Goal: Task Accomplishment & Management: Complete application form

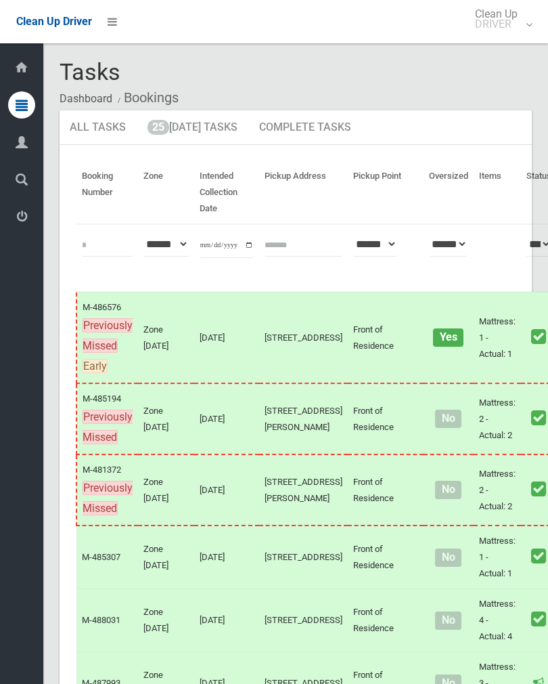
click at [203, 131] on link "25 Today's Tasks" at bounding box center [192, 127] width 110 height 35
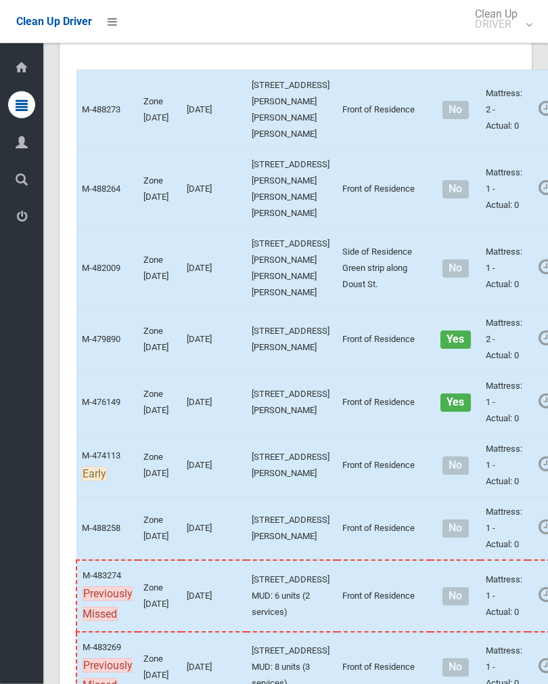
scroll to position [204, 0]
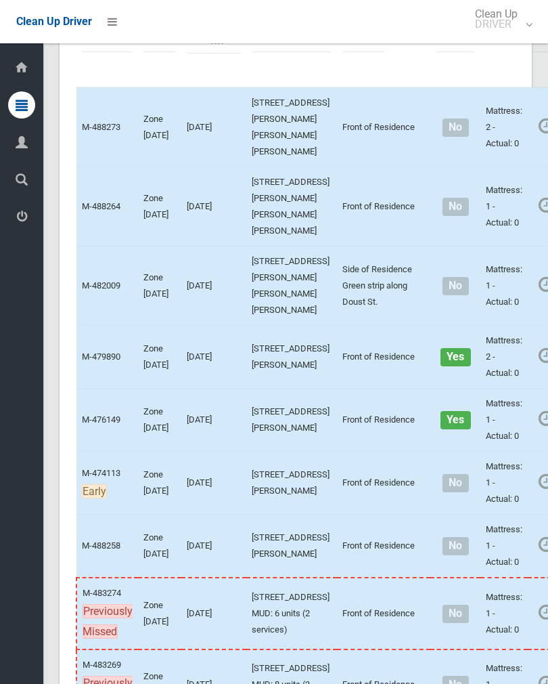
click at [473, 250] on link "Complete Booking" at bounding box center [553, 236] width 161 height 27
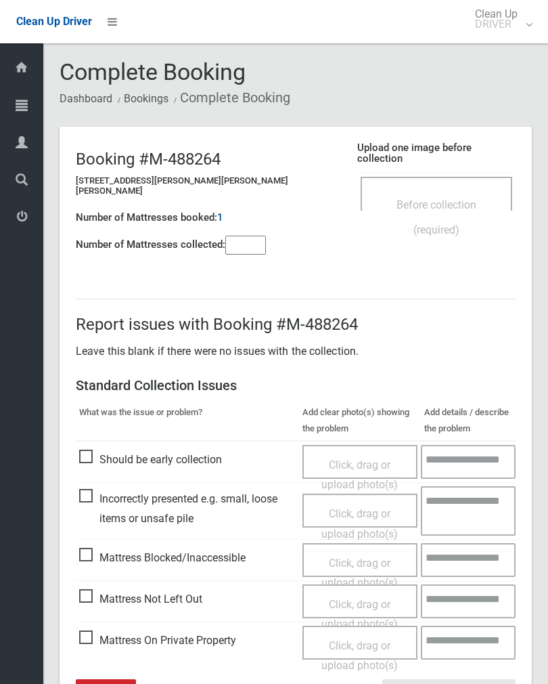
click at [439, 177] on div "Before collection (required)" at bounding box center [437, 194] width 152 height 34
click at [448, 198] on span "Before collection (required)" at bounding box center [437, 217] width 80 height 38
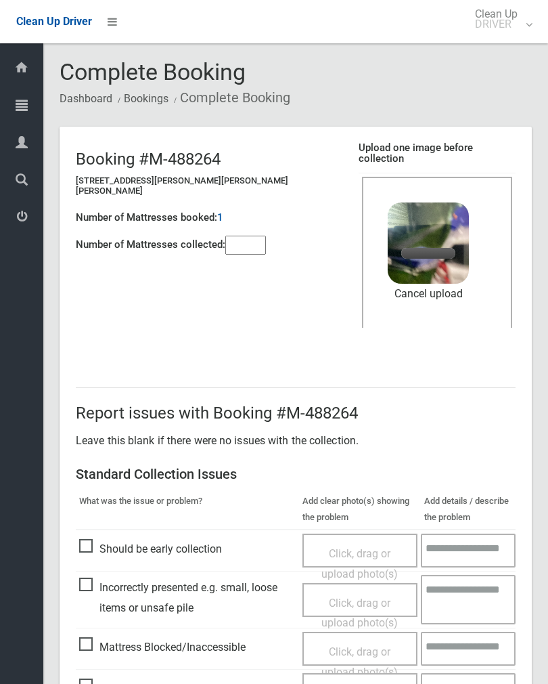
click at [253, 236] on input"] "number" at bounding box center [245, 245] width 41 height 19
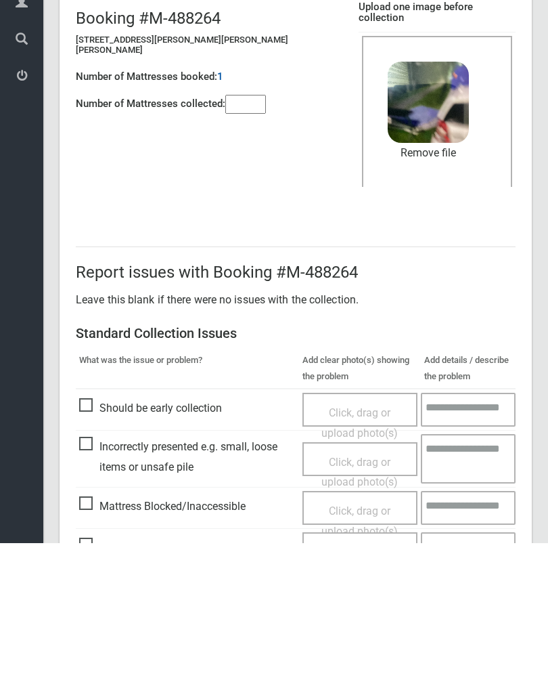
scroll to position [163, 0]
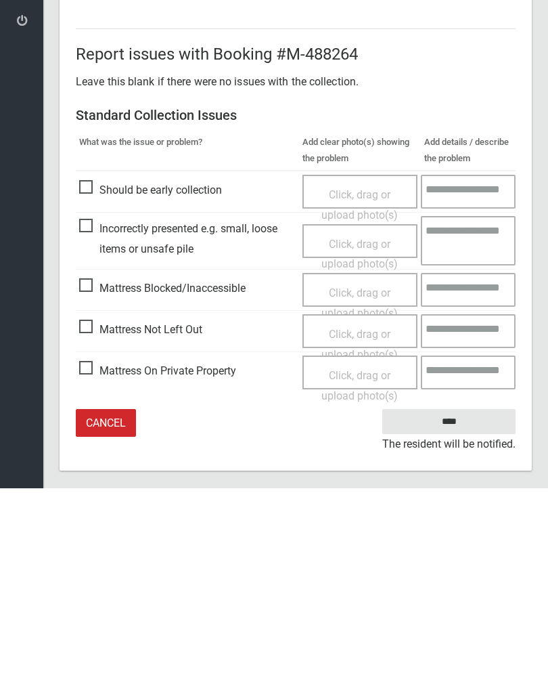
type input"] "*"
click at [463, 604] on input "****" at bounding box center [448, 616] width 133 height 25
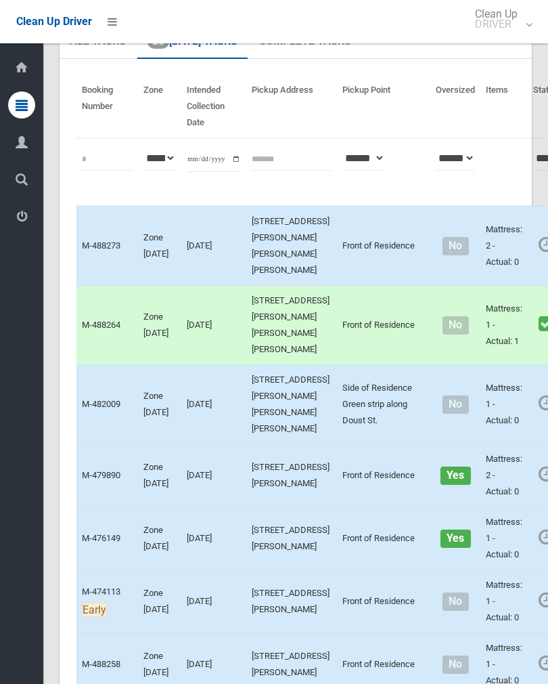
scroll to position [148, 0]
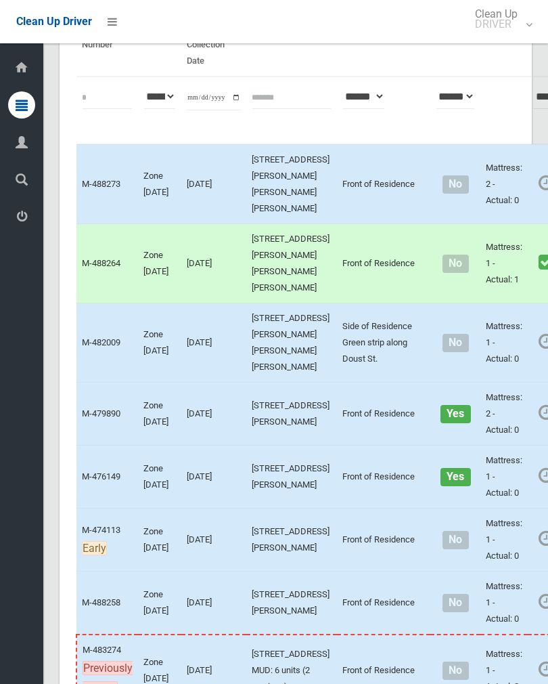
click at [498, 458] on link "Complete Booking" at bounding box center [553, 444] width 161 height 27
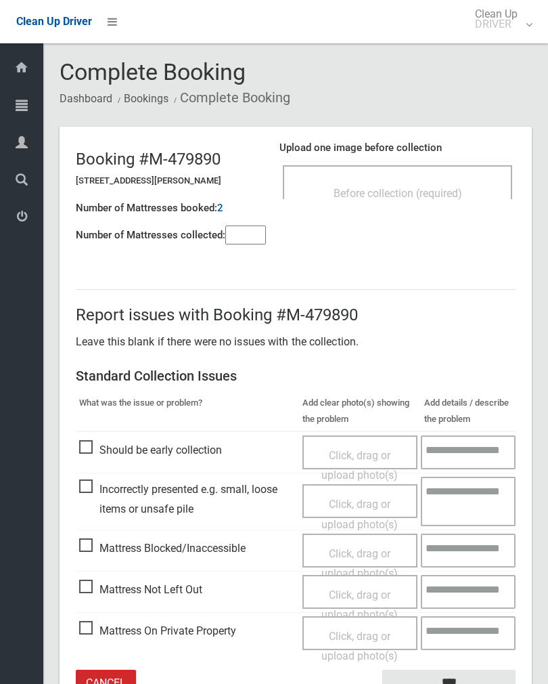
click at [457, 196] on span "Before collection (required)" at bounding box center [398, 193] width 129 height 13
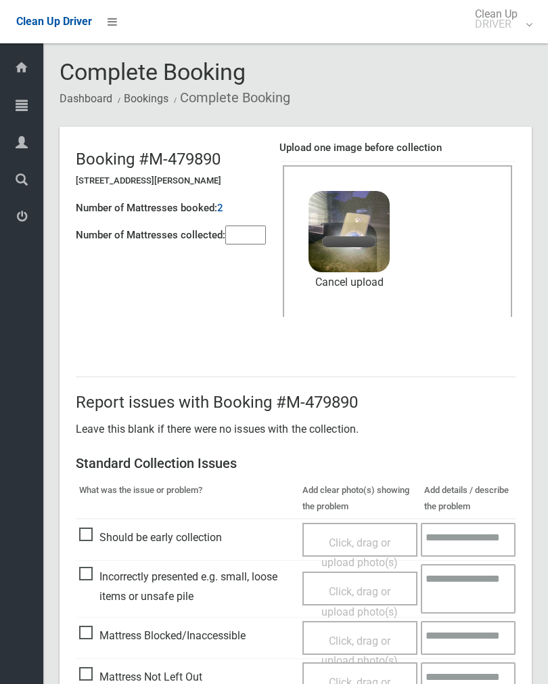
click at [250, 238] on input"] "number" at bounding box center [245, 234] width 41 height 19
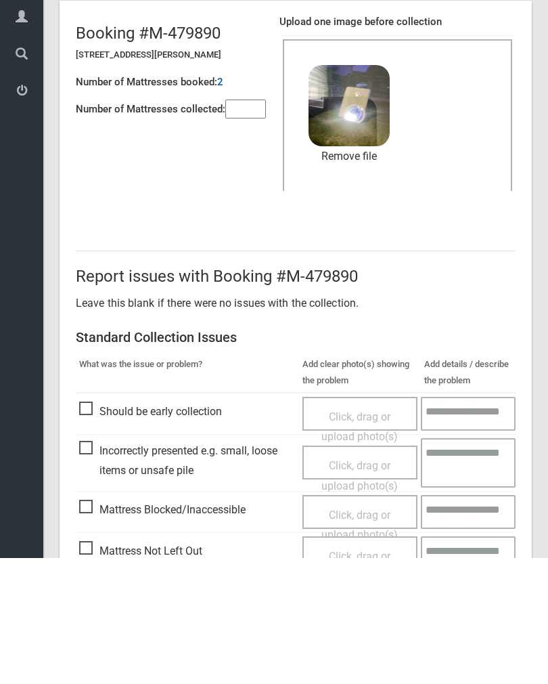
scroll to position [163, 0]
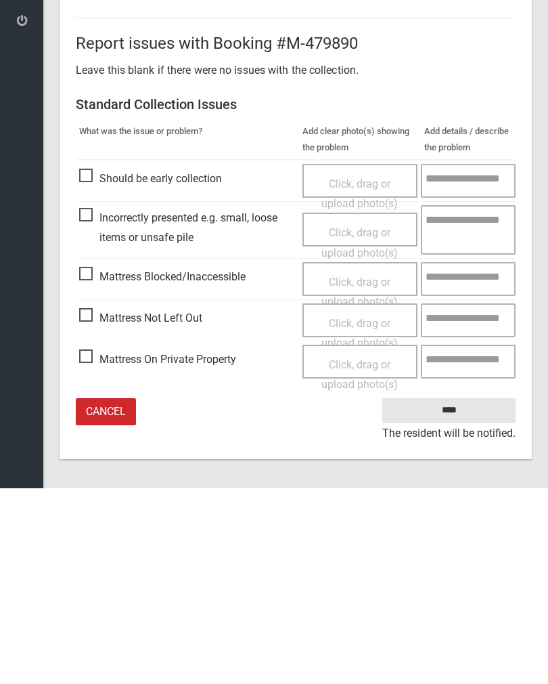
type input"] "*"
click at [460, 594] on input "****" at bounding box center [448, 606] width 133 height 25
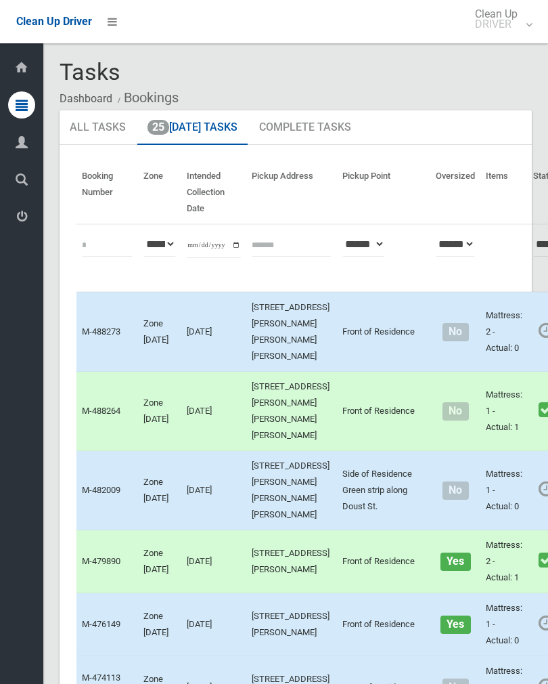
click at [495, 372] on link "Complete Booking" at bounding box center [553, 362] width 161 height 27
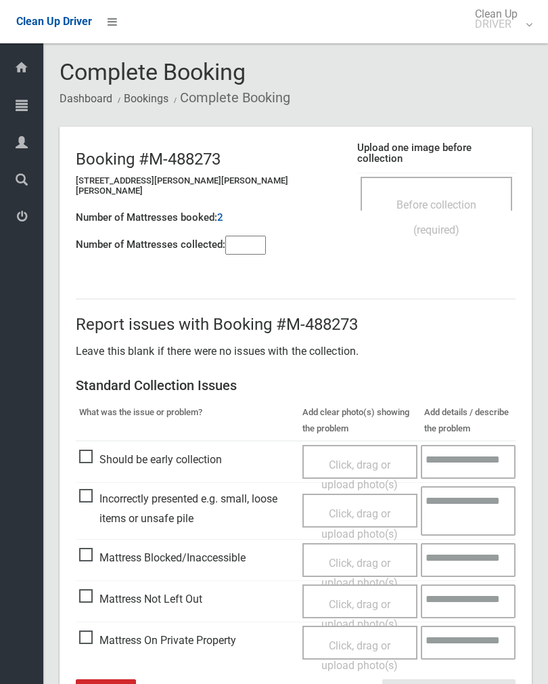
click at [450, 198] on span "Before collection (required)" at bounding box center [437, 217] width 80 height 38
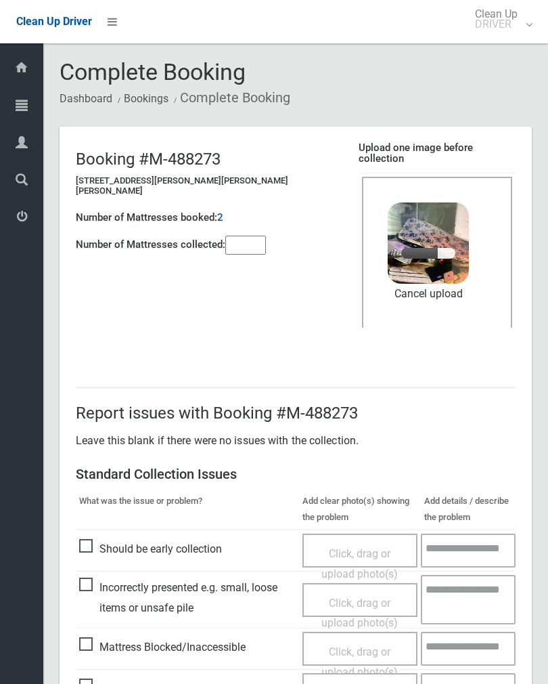
click at [240, 236] on input"] "number" at bounding box center [245, 245] width 41 height 19
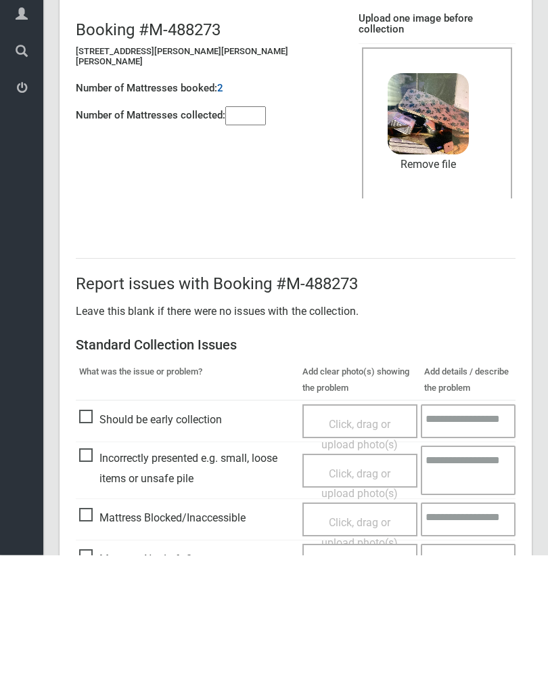
scroll to position [163, 0]
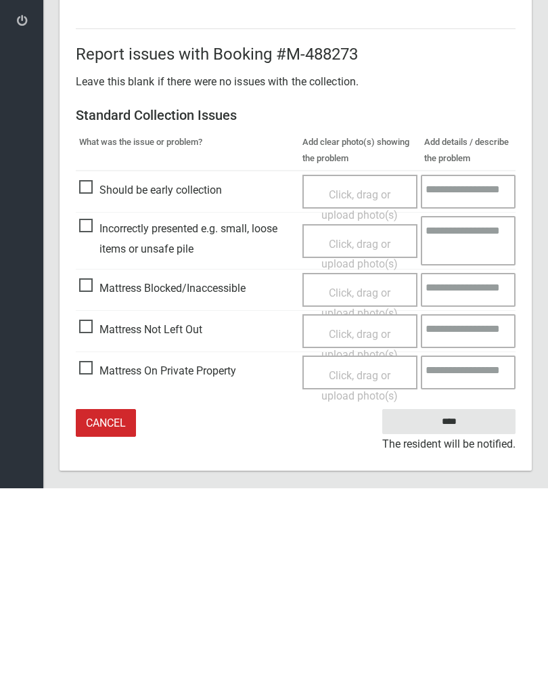
type input"] "*"
click at [454, 604] on input "****" at bounding box center [448, 616] width 133 height 25
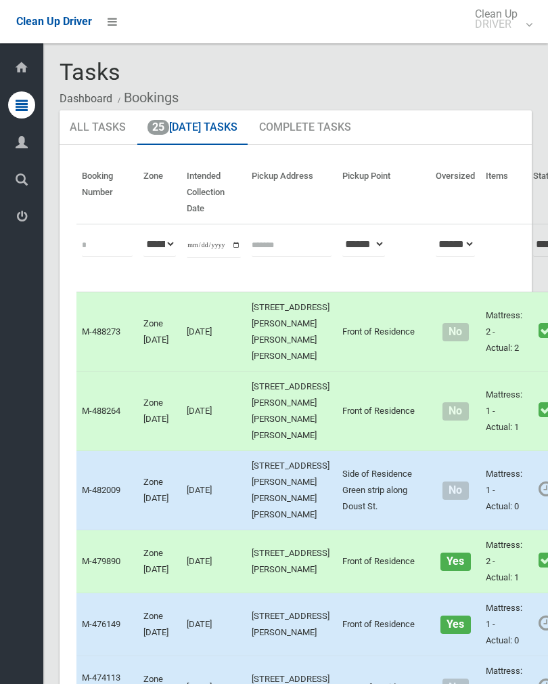
click at [506, 534] on link "Complete Booking" at bounding box center [553, 520] width 161 height 27
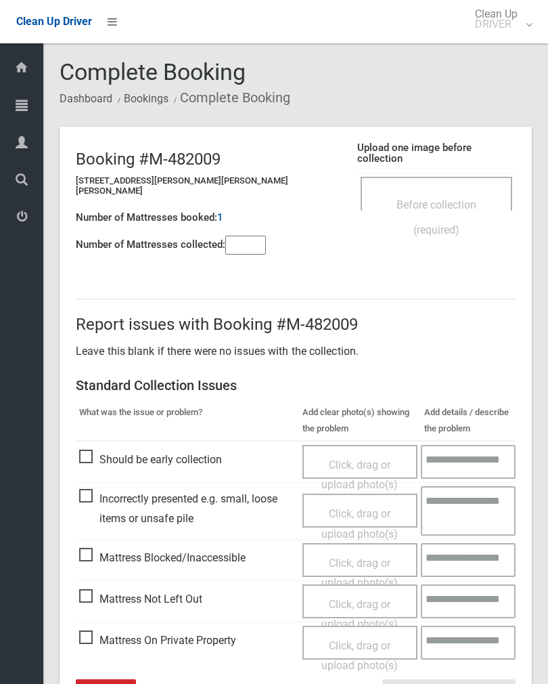
click at [444, 192] on div "Before collection (required)" at bounding box center [437, 217] width 122 height 50
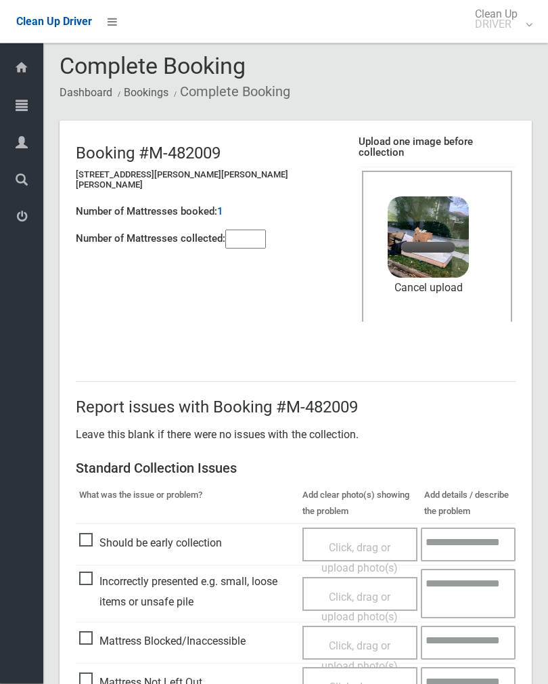
scroll to position [6, 0]
click at [261, 232] on input"] "number" at bounding box center [245, 238] width 41 height 19
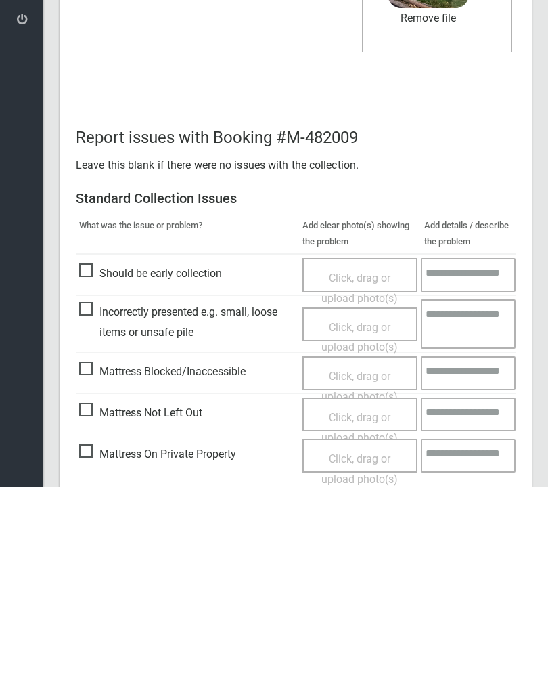
scroll to position [163, 0]
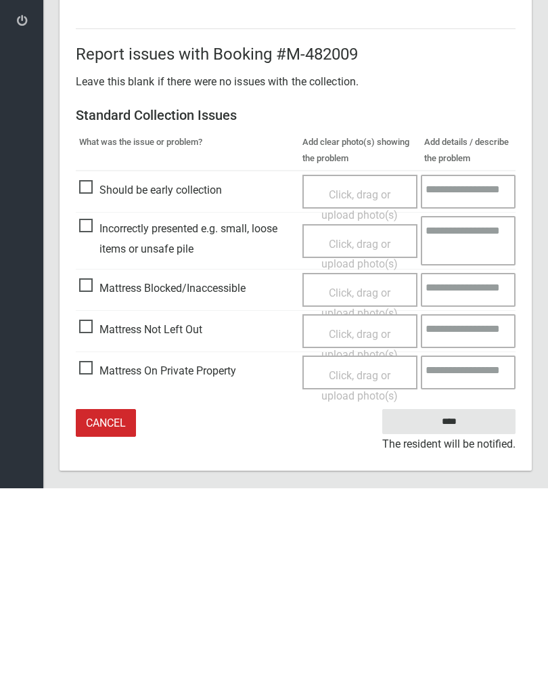
type input"] "*"
click at [460, 604] on input "****" at bounding box center [448, 616] width 133 height 25
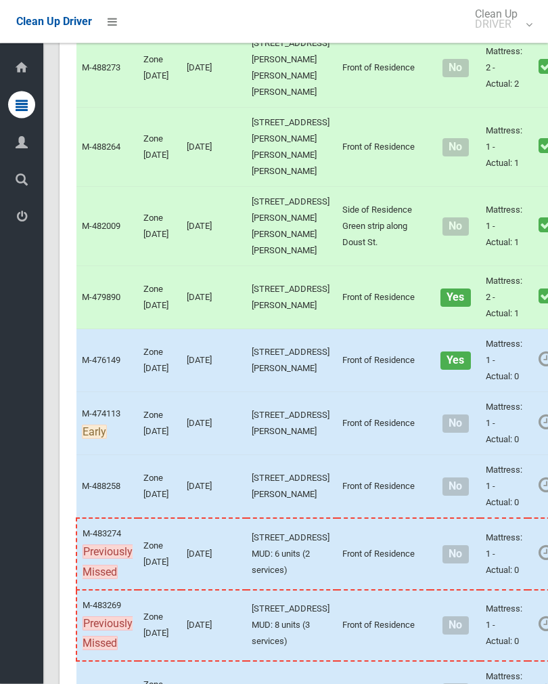
click at [502, 404] on link "Complete Booking" at bounding box center [553, 390] width 161 height 27
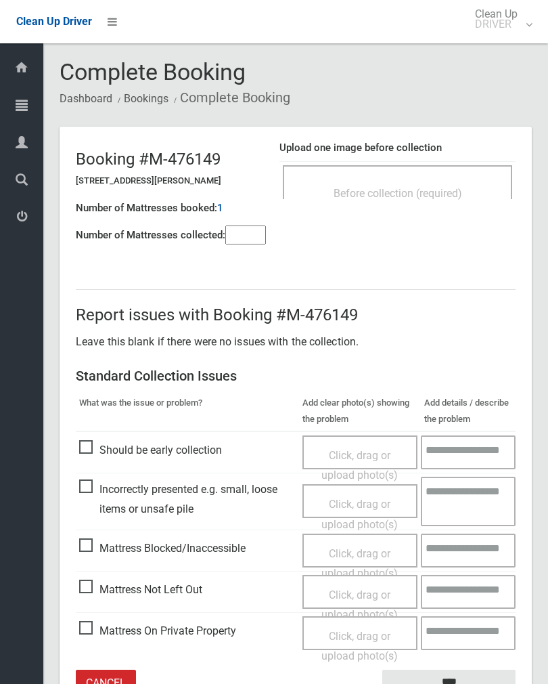
click at [250, 239] on input"] "number" at bounding box center [245, 234] width 41 height 19
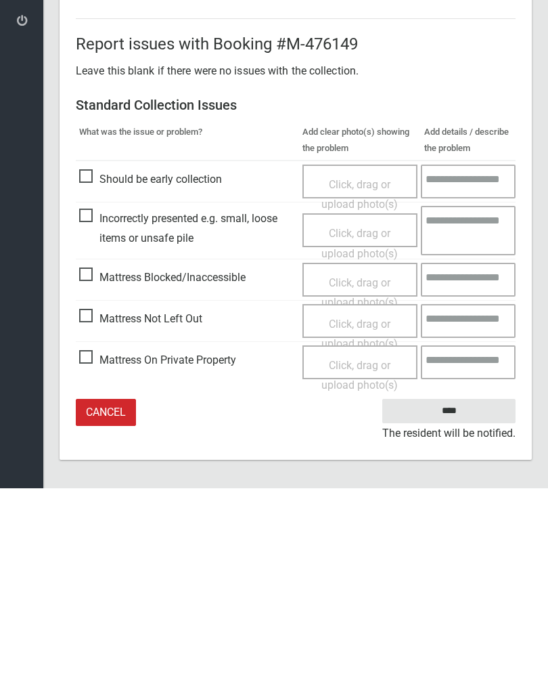
type input"] "*"
click at [359, 513] on span "Click, drag or upload photo(s)" at bounding box center [360, 529] width 76 height 33
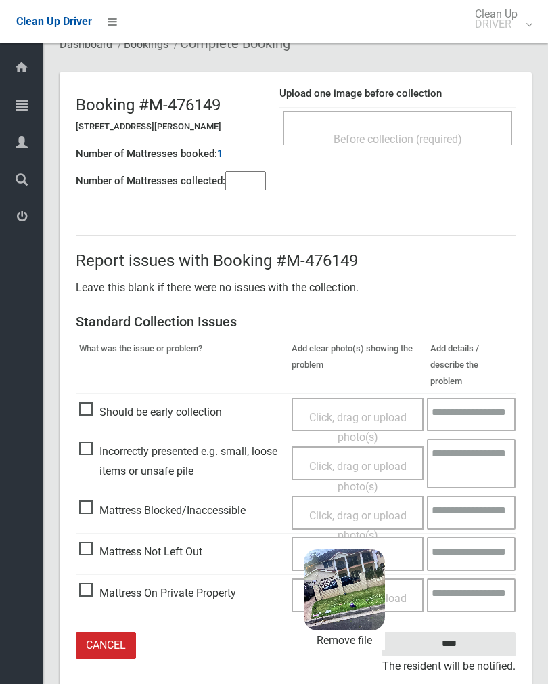
click at [481, 632] on input "****" at bounding box center [448, 644] width 133 height 25
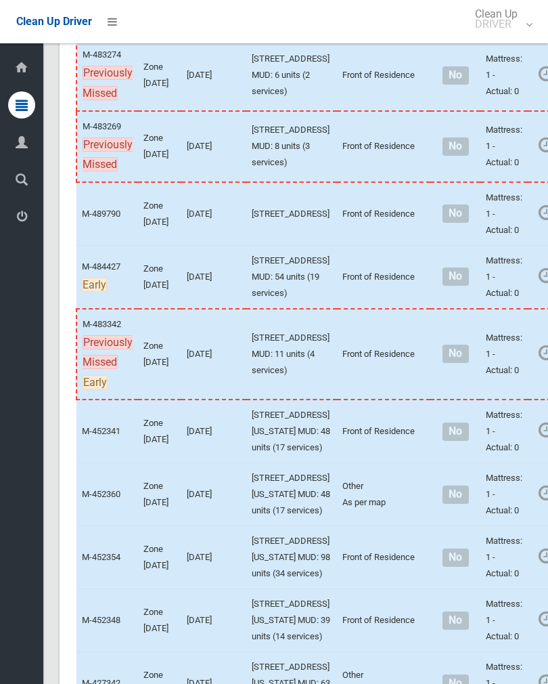
scroll to position [746, 0]
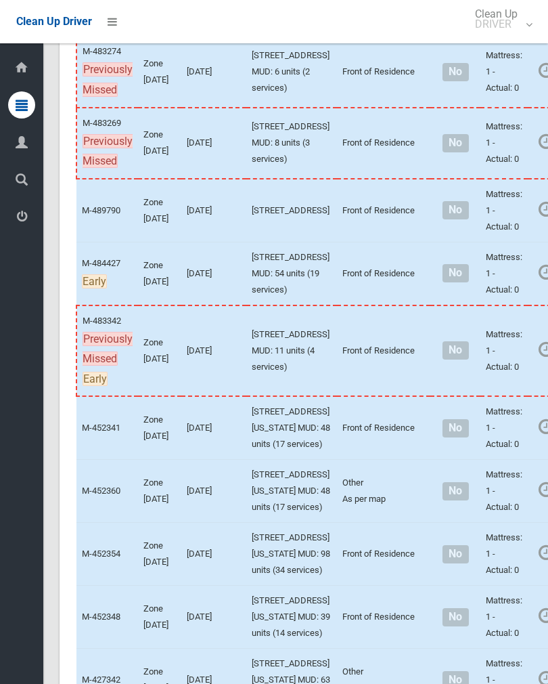
click at [512, 254] on link "Complete Booking" at bounding box center [553, 240] width 161 height 27
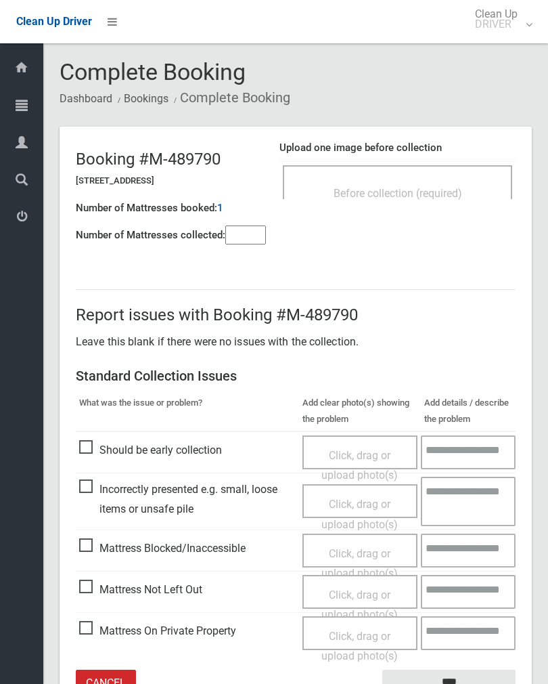
click at [250, 243] on input"] "number" at bounding box center [245, 234] width 41 height 19
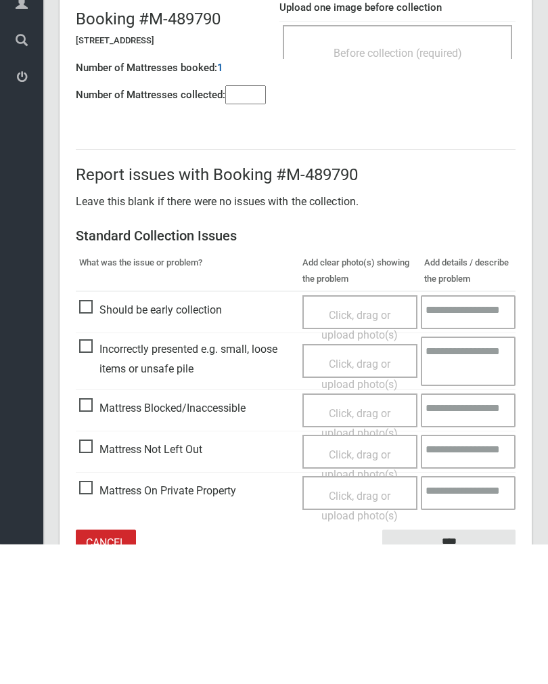
scroll to position [75, 0]
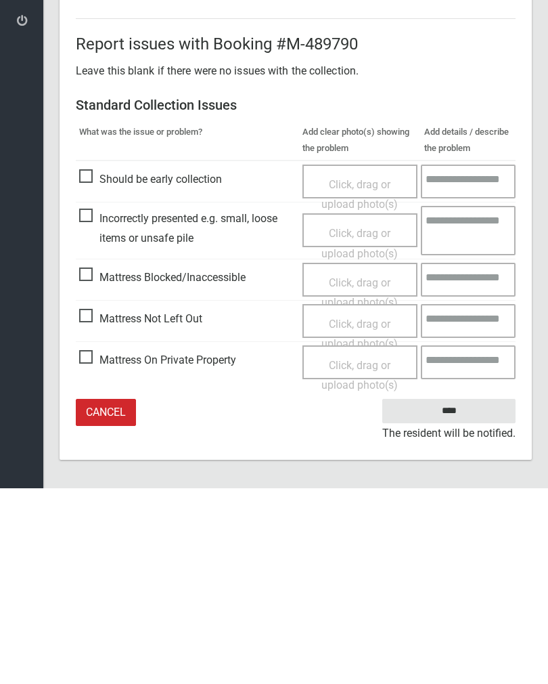
type input"] "*"
click at [373, 513] on span "Click, drag or upload photo(s)" at bounding box center [360, 529] width 76 height 33
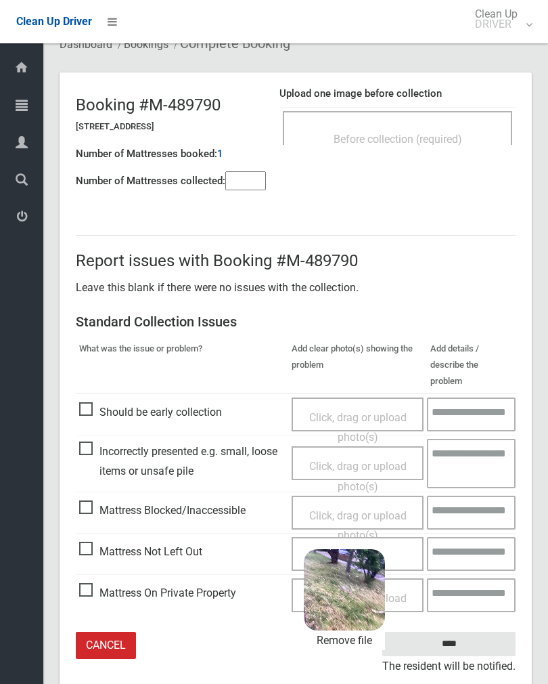
click at [477, 632] on input "****" at bounding box center [448, 644] width 133 height 25
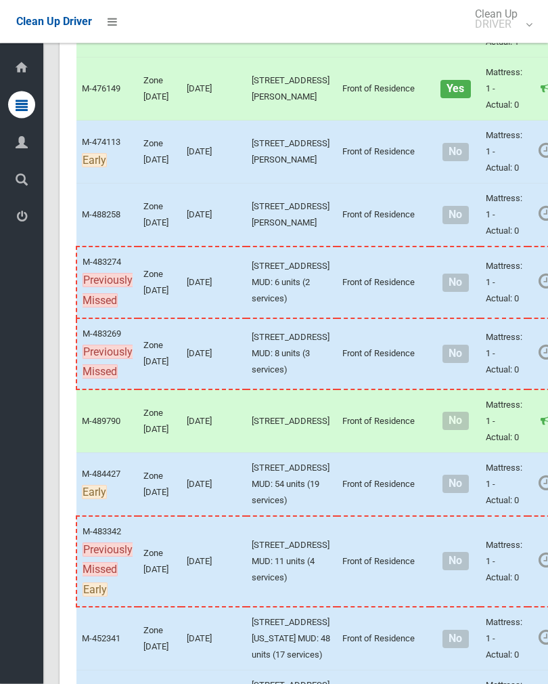
click at [499, 259] on link "Complete Booking" at bounding box center [553, 245] width 161 height 27
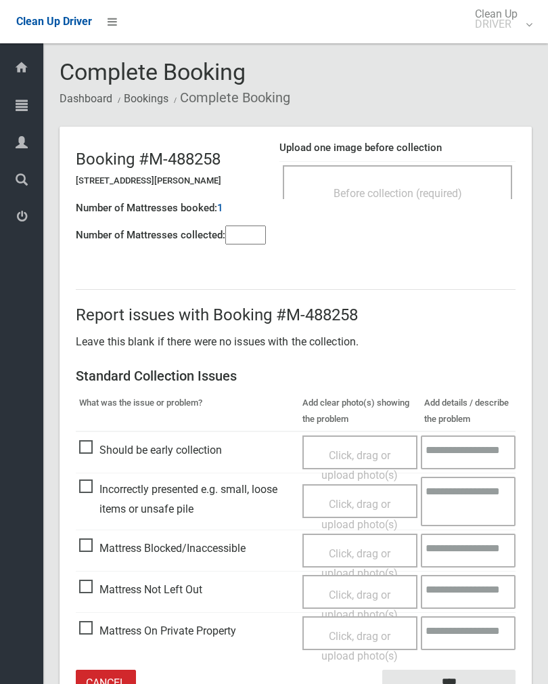
click at [447, 212] on div "Upload one image before collection Before collection (required)" at bounding box center [398, 176] width 236 height 85
click at [464, 185] on div "Before collection (required)" at bounding box center [398, 192] width 200 height 25
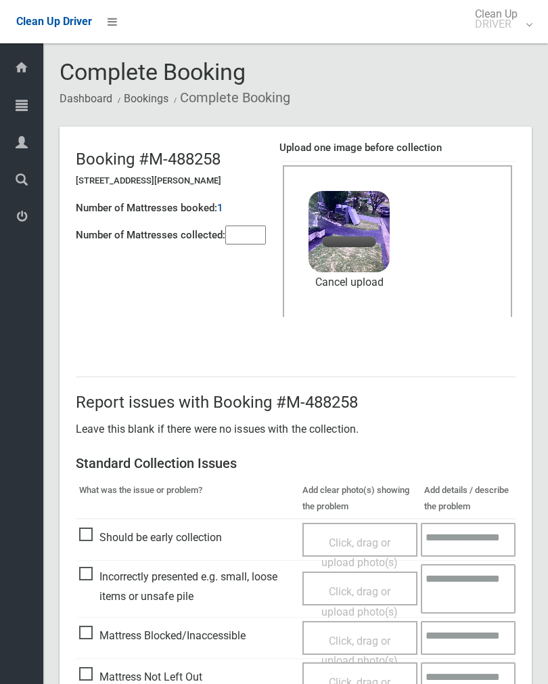
click at [250, 240] on input"] "number" at bounding box center [245, 234] width 41 height 19
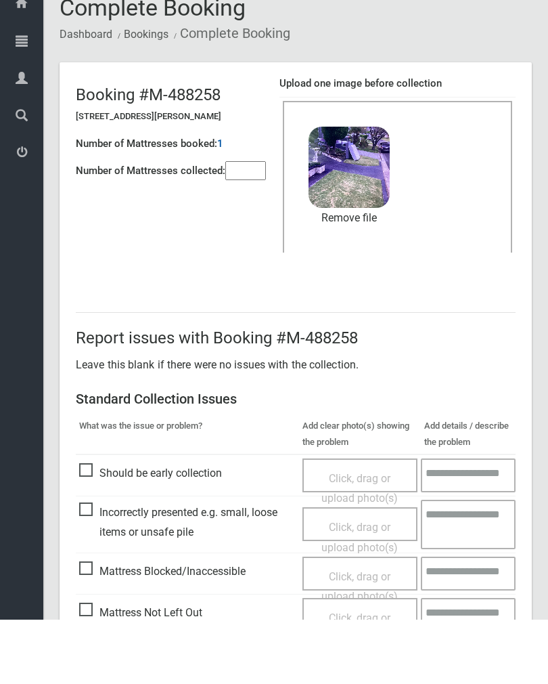
scroll to position [163, 0]
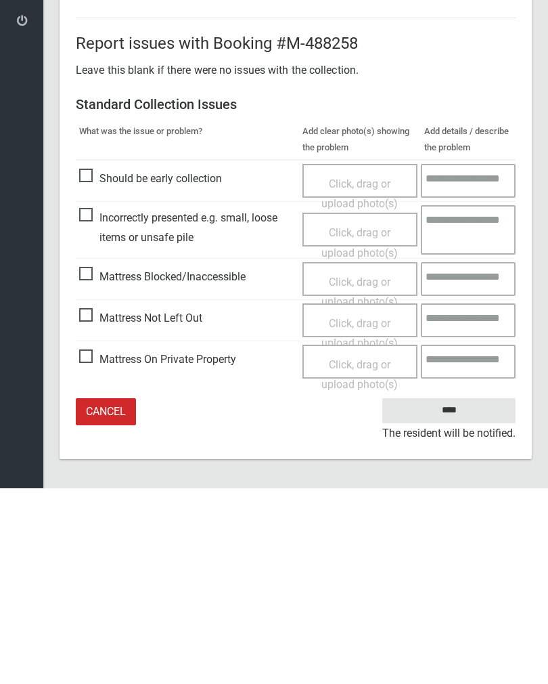
type input"] "*"
click at [459, 594] on input "****" at bounding box center [448, 606] width 133 height 25
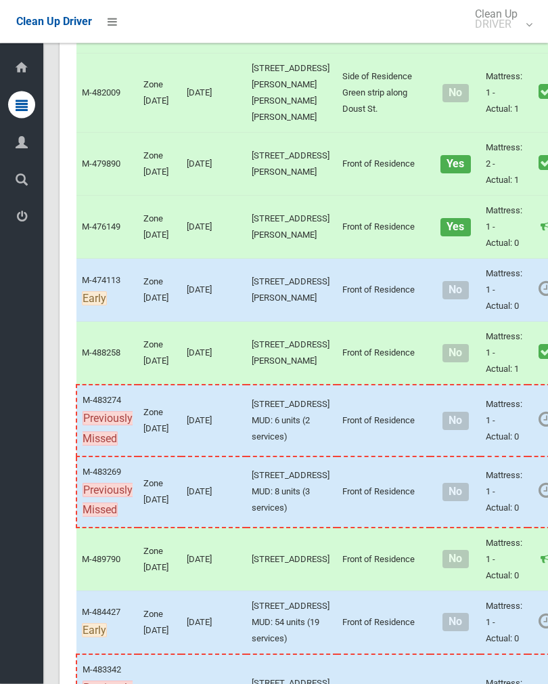
scroll to position [399, 0]
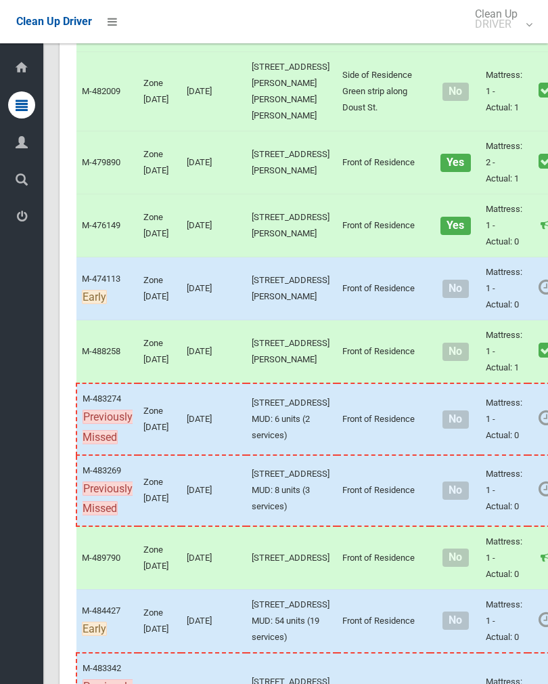
click at [508, 332] on link "Complete Booking" at bounding box center [553, 318] width 161 height 27
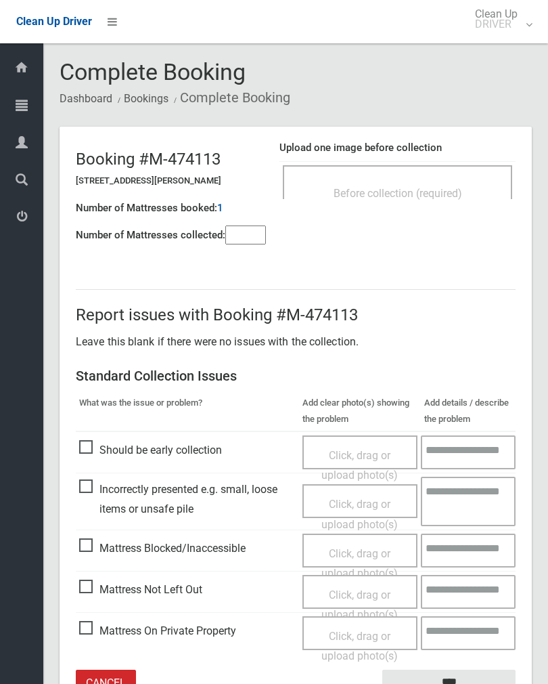
click at [246, 240] on input"] "number" at bounding box center [245, 234] width 41 height 19
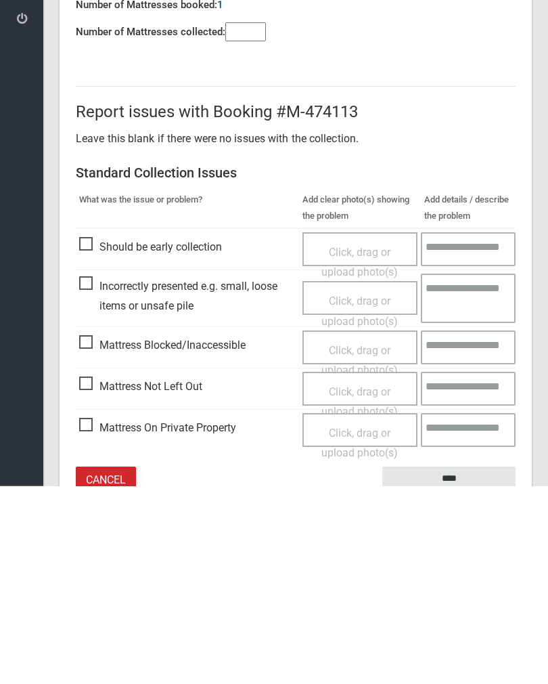
scroll to position [75, 0]
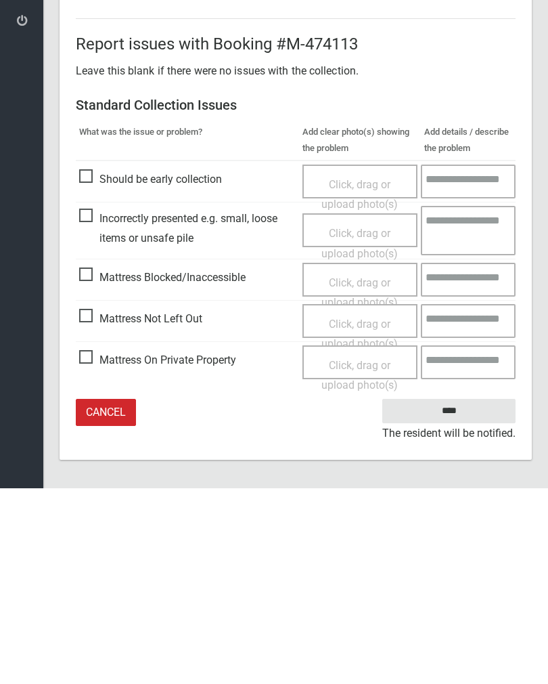
type input"] "*"
click at [364, 510] on div "Click, drag or upload photo(s)" at bounding box center [360, 530] width 95 height 40
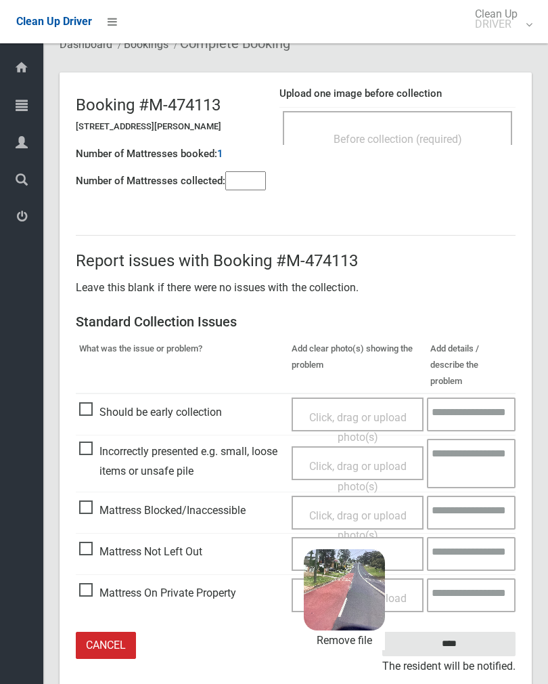
click at [474, 632] on input "****" at bounding box center [448, 644] width 133 height 25
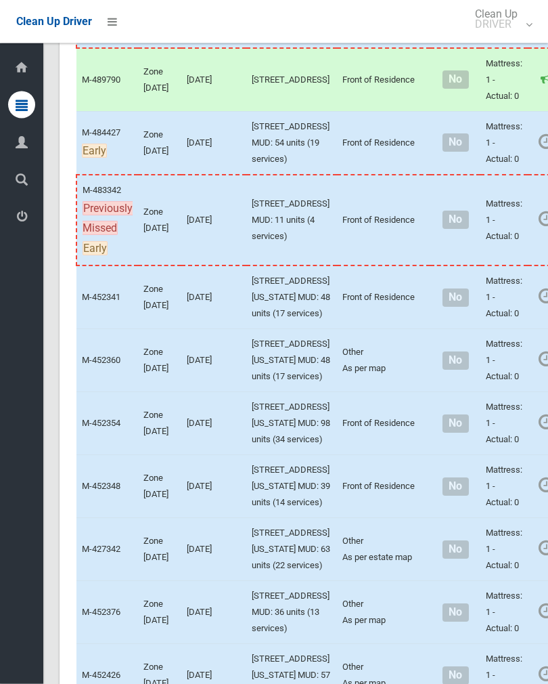
scroll to position [837, 0]
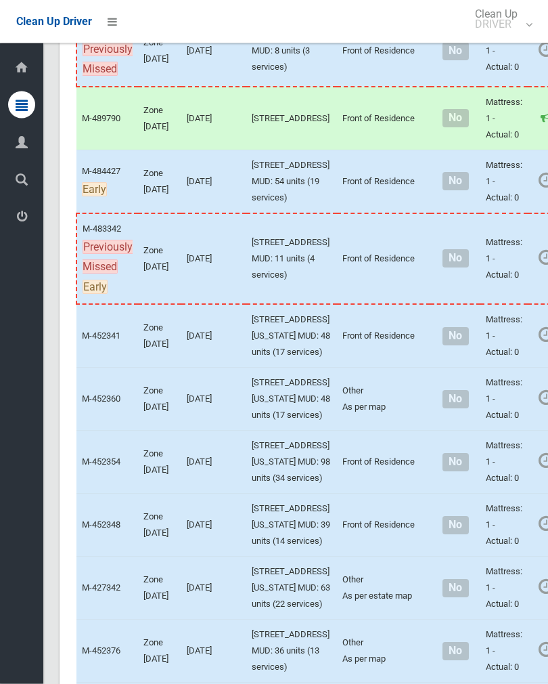
click at [501, 23] on link "Complete Booking" at bounding box center [553, 9] width 161 height 27
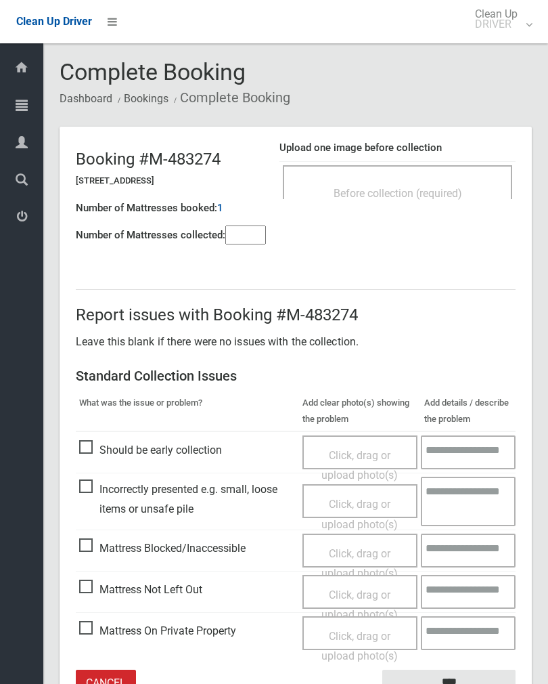
click at [250, 236] on input"] "number" at bounding box center [245, 234] width 41 height 19
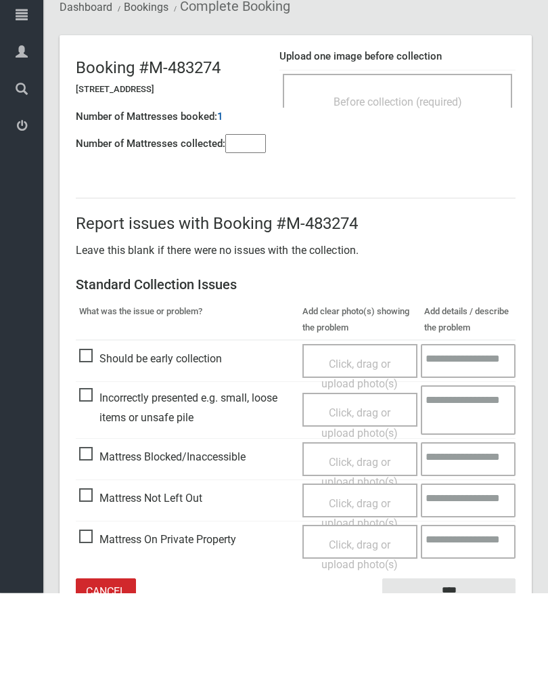
scroll to position [75, 0]
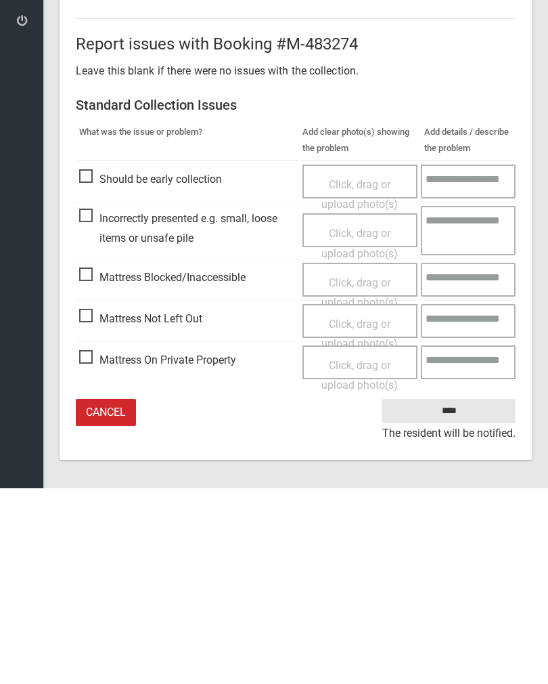
type input"] "*"
click at [369, 513] on span "Click, drag or upload photo(s)" at bounding box center [360, 529] width 76 height 33
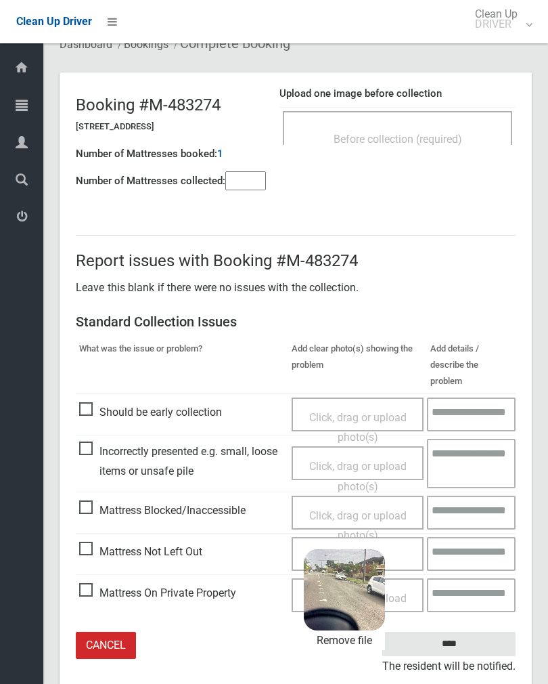
click at [477, 632] on input "****" at bounding box center [448, 644] width 133 height 25
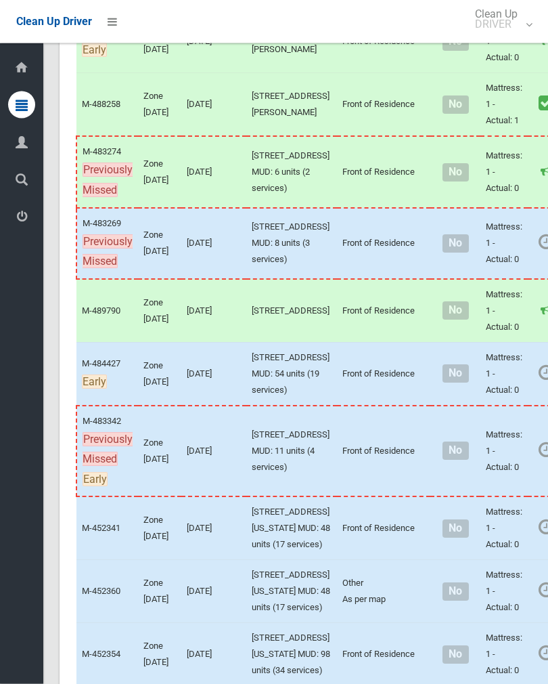
scroll to position [646, 0]
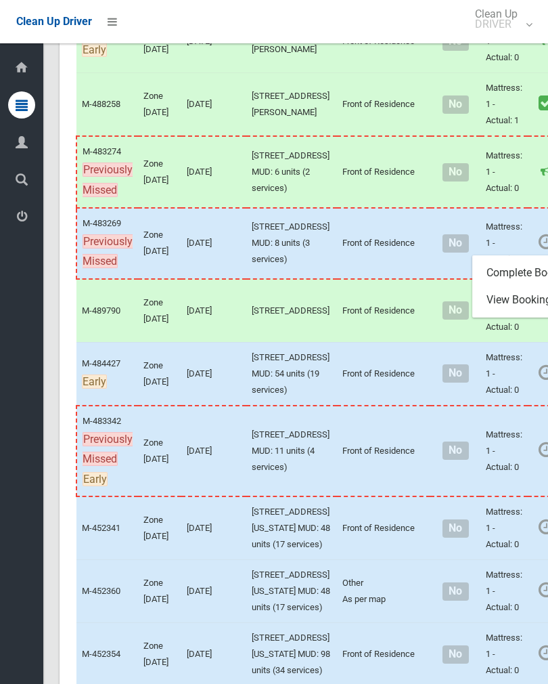
click at [492, 286] on link "Complete Booking" at bounding box center [553, 272] width 161 height 27
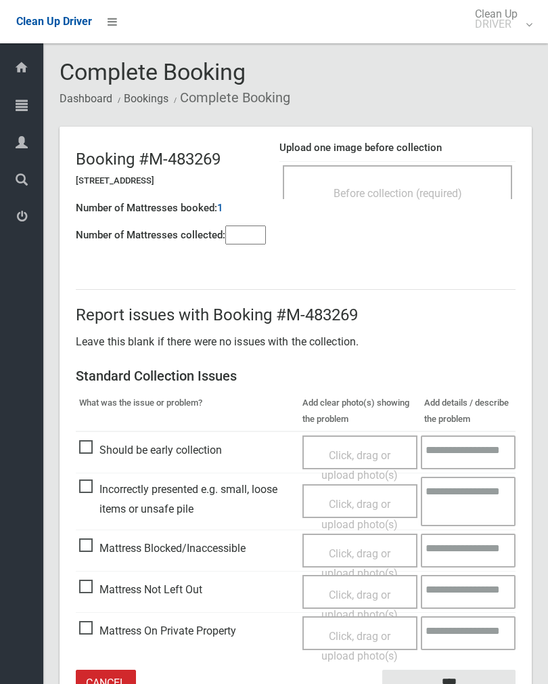
click at [238, 244] on input"] "number" at bounding box center [245, 234] width 41 height 19
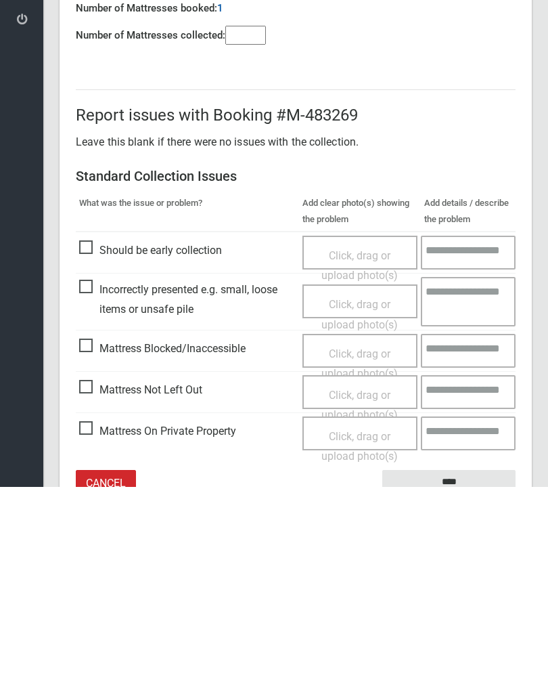
scroll to position [75, 0]
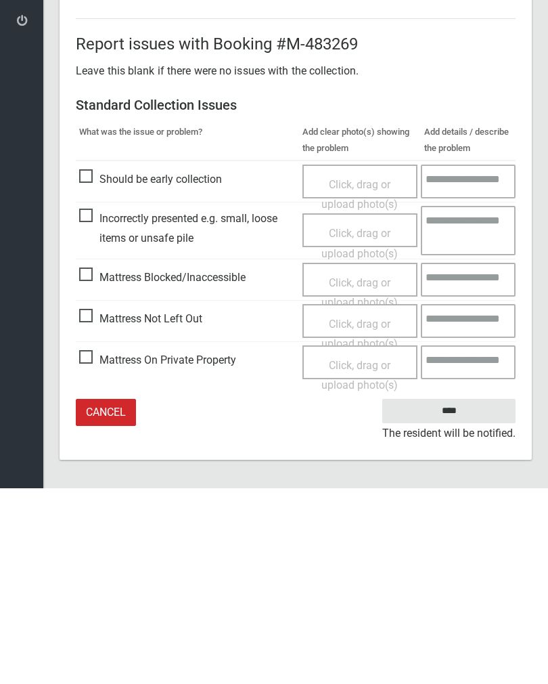
type input"] "*"
click at [365, 513] on span "Click, drag or upload photo(s)" at bounding box center [360, 529] width 76 height 33
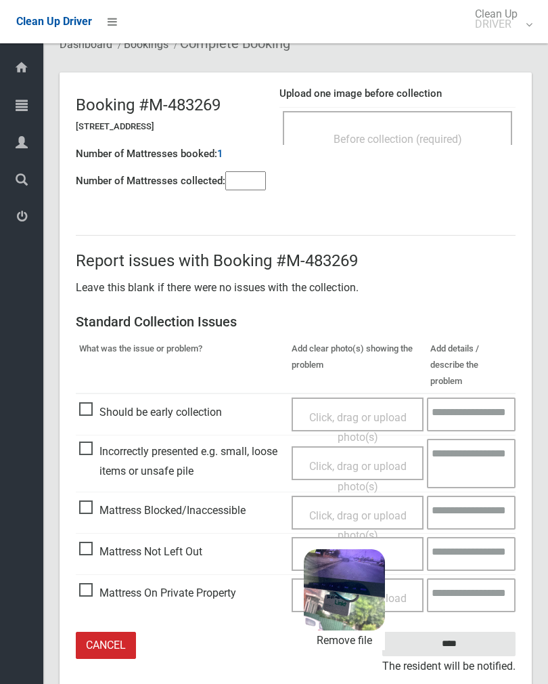
click at [473, 632] on input "****" at bounding box center [448, 644] width 133 height 25
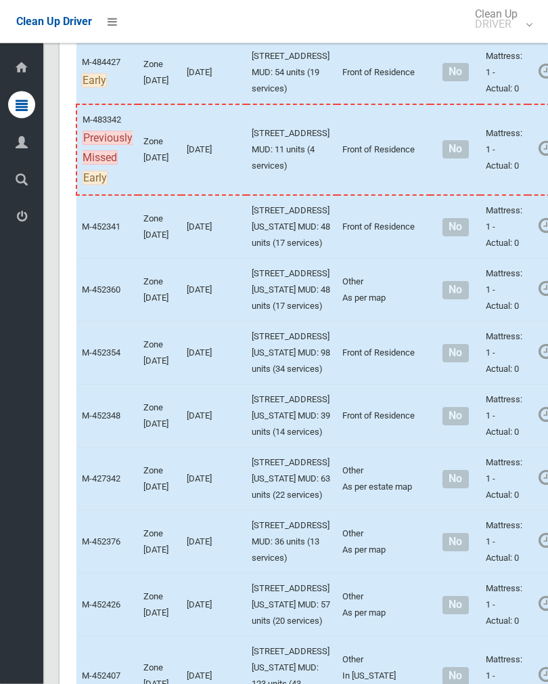
scroll to position [950, 0]
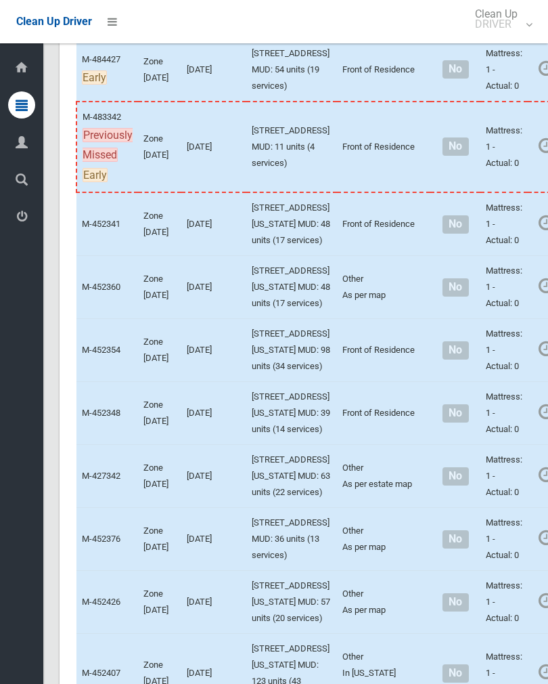
click at [498, 113] on link "Complete Booking" at bounding box center [553, 99] width 161 height 27
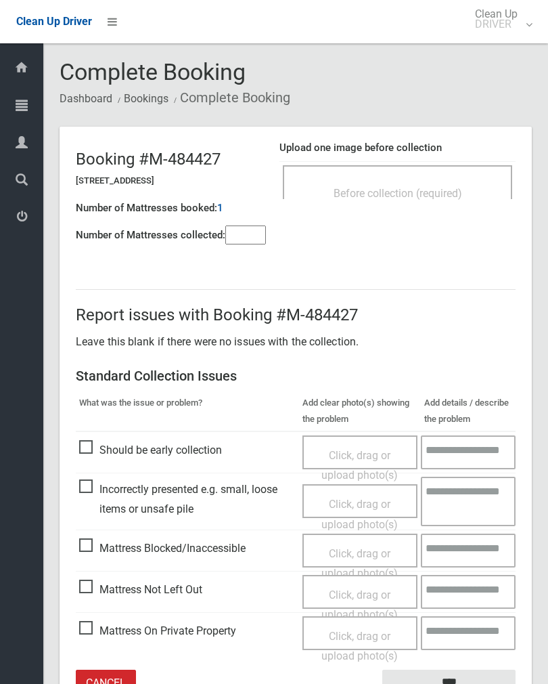
click at [462, 188] on span "Before collection (required)" at bounding box center [398, 193] width 129 height 13
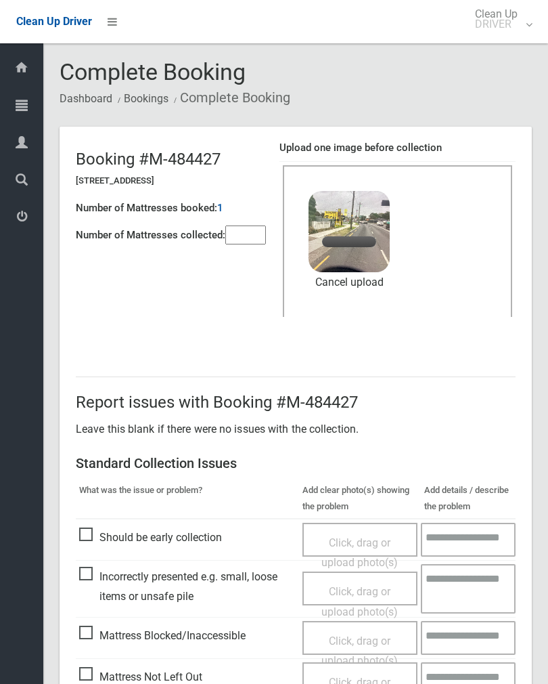
click at [242, 244] on input"] "number" at bounding box center [245, 234] width 41 height 19
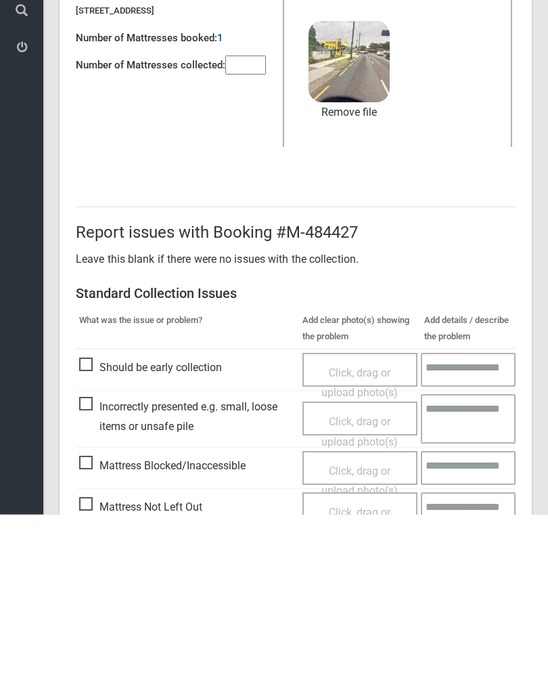
scroll to position [163, 0]
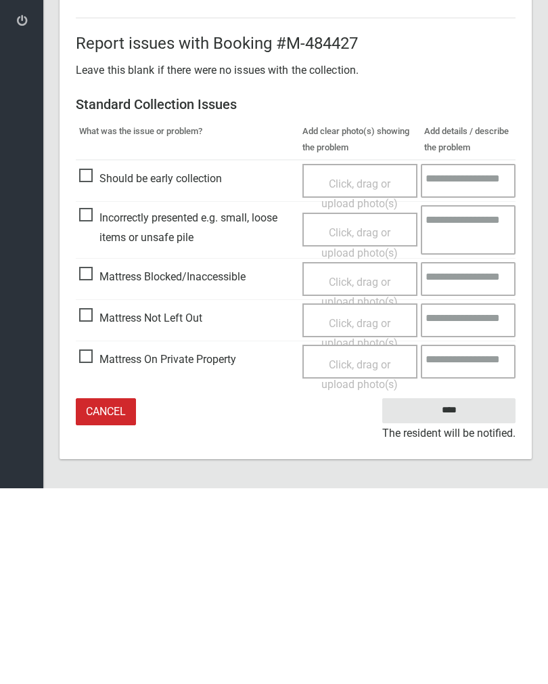
type input"] "*"
click at [456, 594] on input "****" at bounding box center [448, 606] width 133 height 25
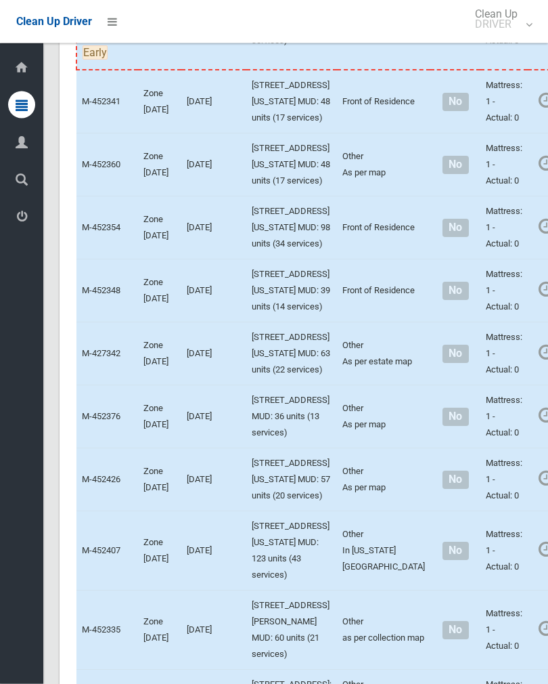
scroll to position [1072, 0]
click at [503, 68] on link "Complete Booking" at bounding box center [553, 54] width 161 height 27
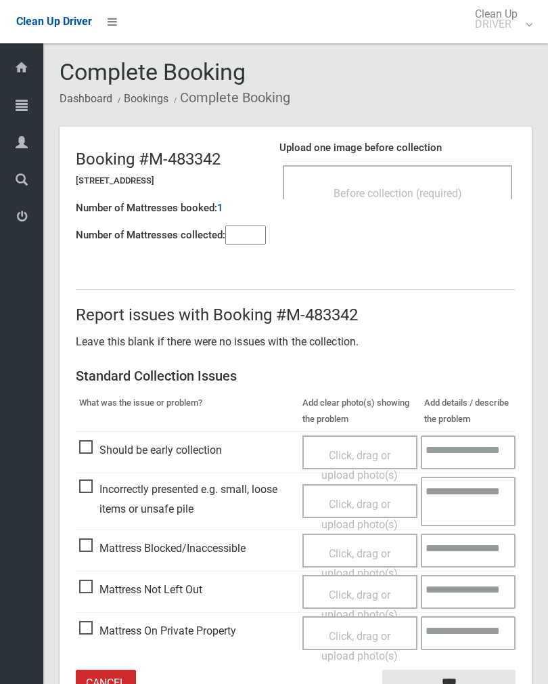
click at [461, 181] on div "Before collection (required)" at bounding box center [398, 192] width 200 height 25
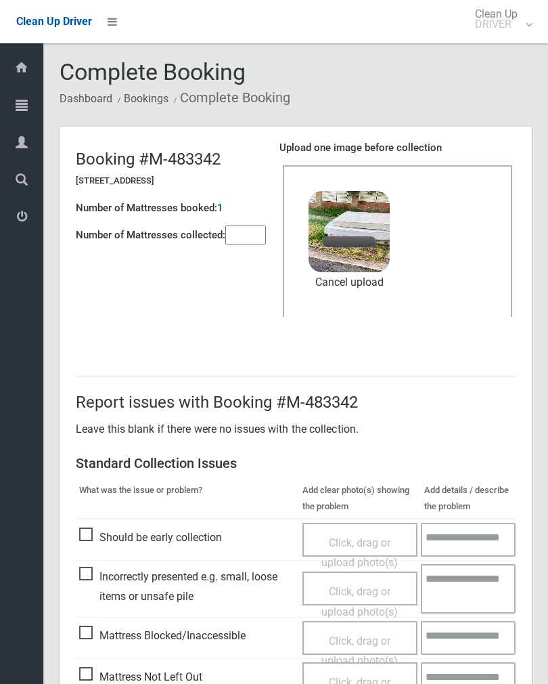
click at [257, 234] on input"] "number" at bounding box center [245, 234] width 41 height 19
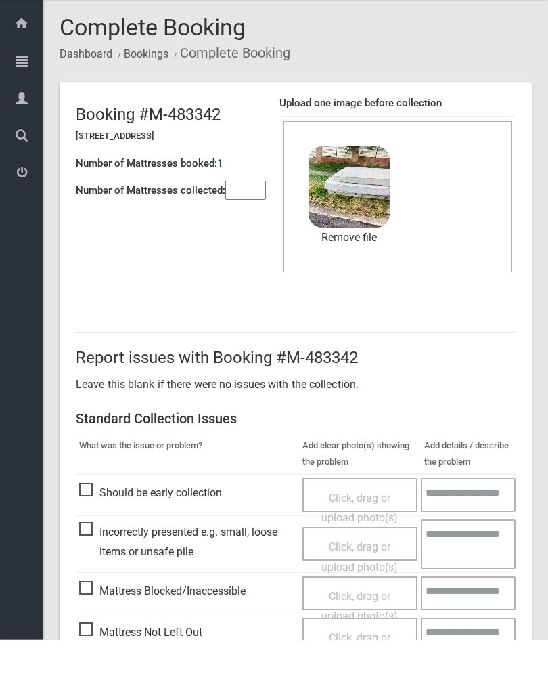
scroll to position [163, 0]
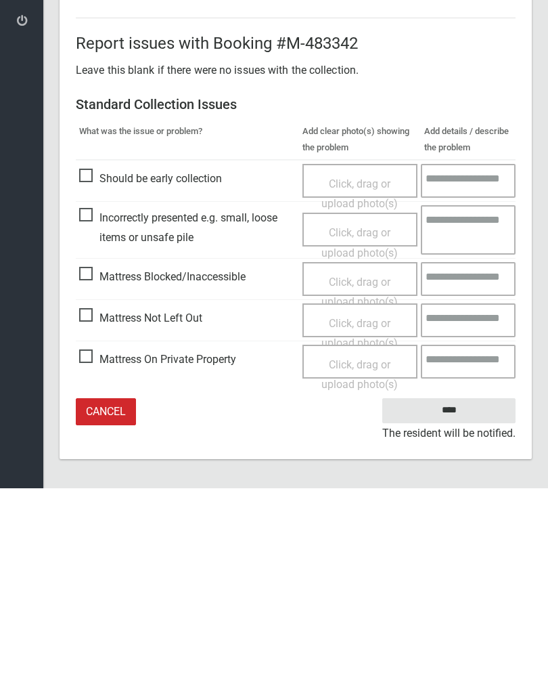
type input"] "*"
click at [443, 594] on input "****" at bounding box center [448, 606] width 133 height 25
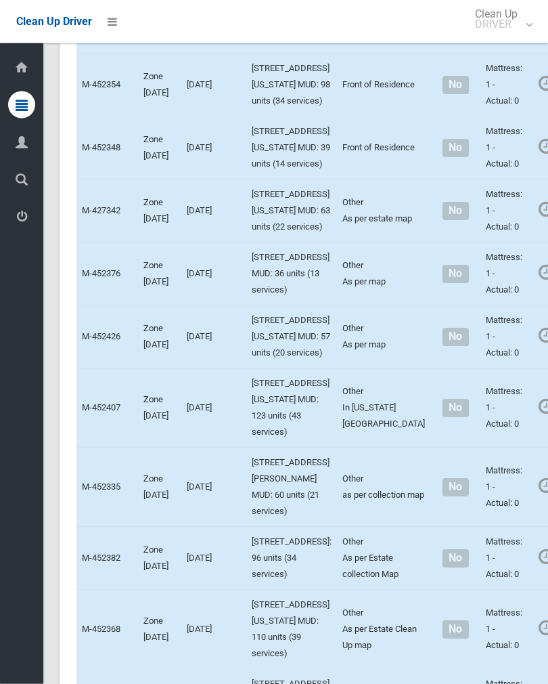
scroll to position [1215, 0]
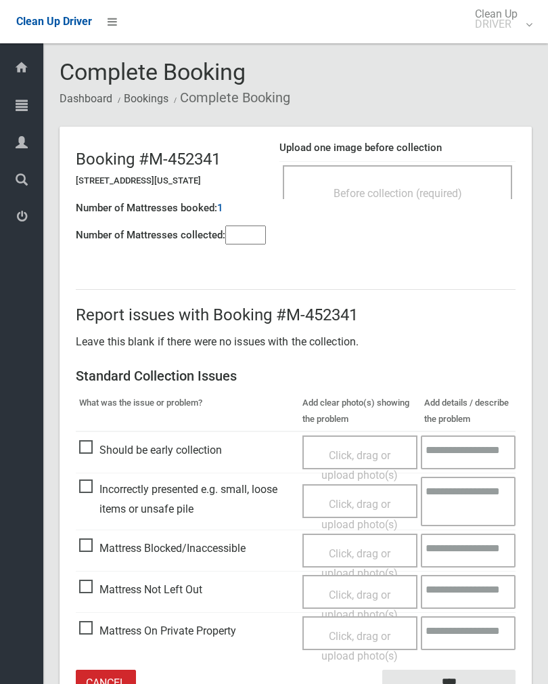
click at [256, 238] on input"] "number" at bounding box center [245, 234] width 41 height 19
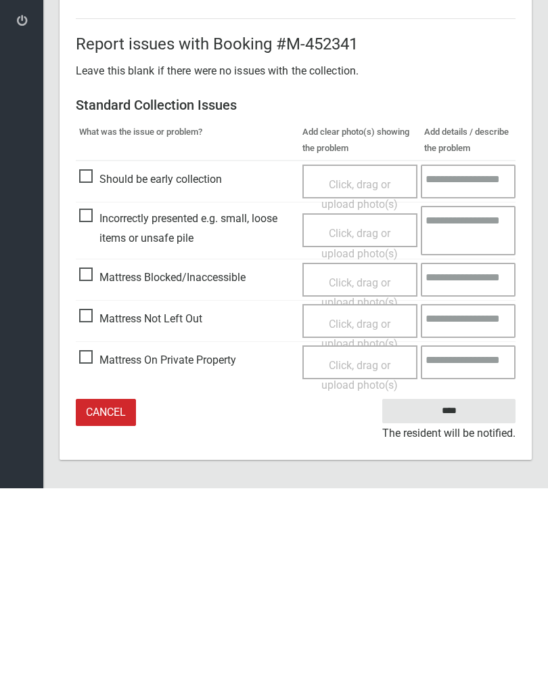
type input"] "*"
click at [366, 513] on span "Click, drag or upload photo(s)" at bounding box center [360, 529] width 76 height 33
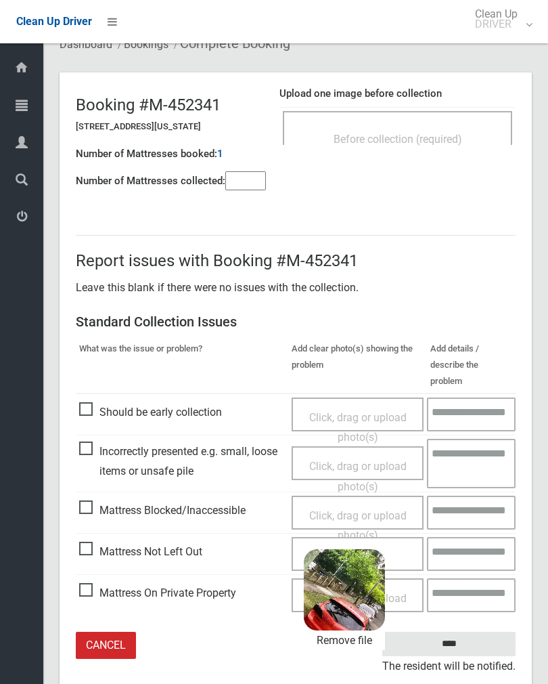
click at [481, 632] on input "****" at bounding box center [448, 644] width 133 height 25
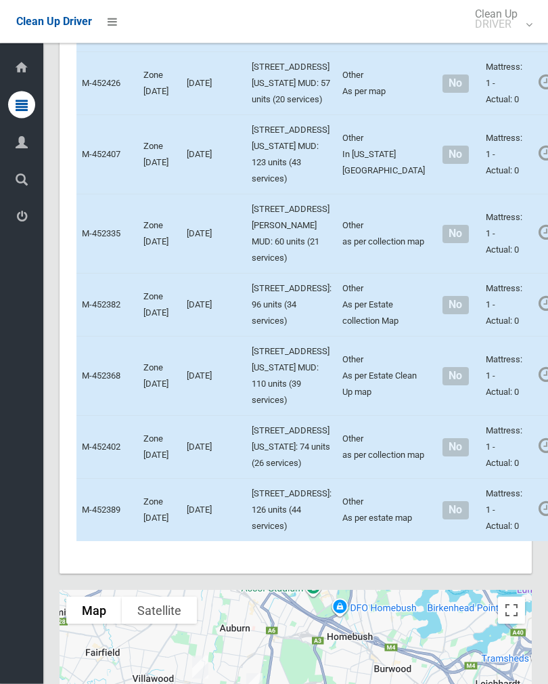
scroll to position [1468, 0]
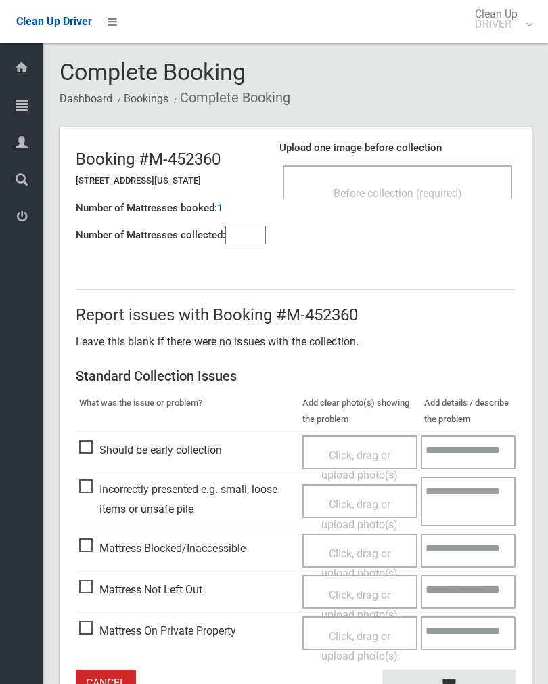
click at [250, 238] on input"] "number" at bounding box center [245, 234] width 41 height 19
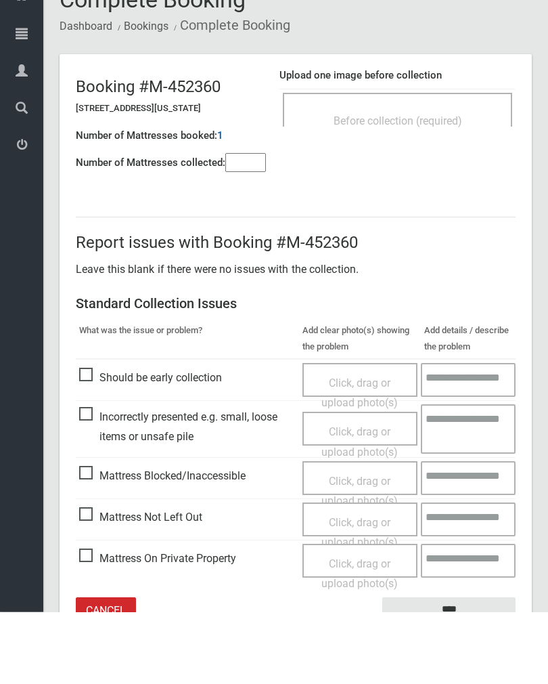
scroll to position [75, 0]
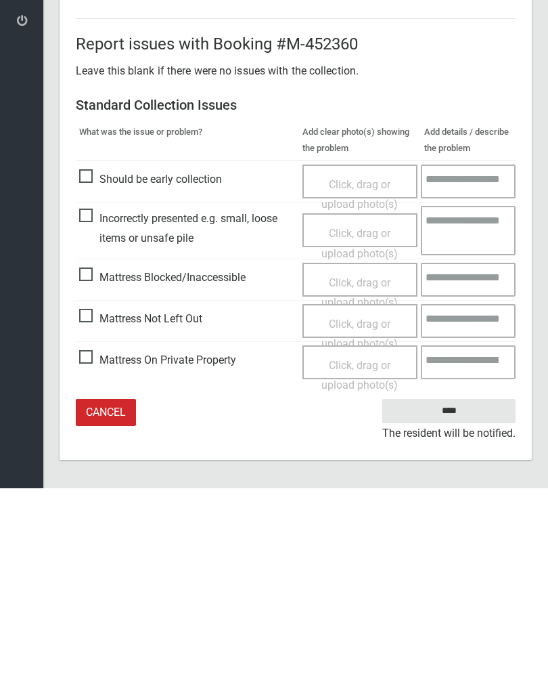
type input"] "*"
click at [363, 513] on span "Click, drag or upload photo(s)" at bounding box center [360, 529] width 76 height 33
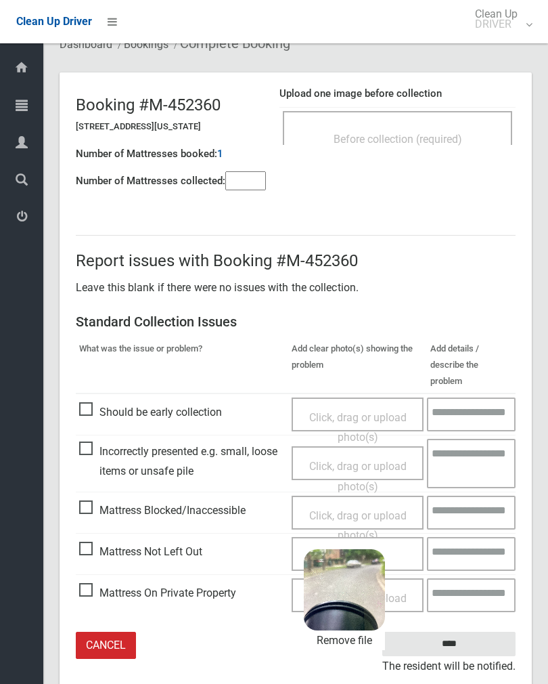
click at [477, 632] on input "****" at bounding box center [448, 644] width 133 height 25
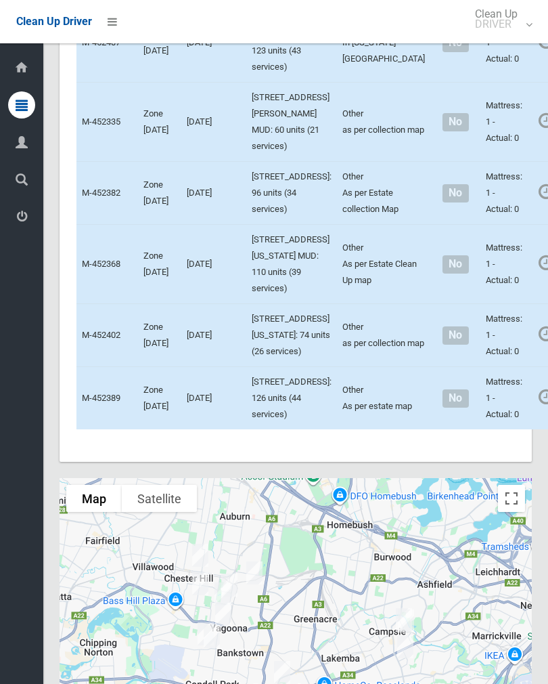
scroll to position [1582, 0]
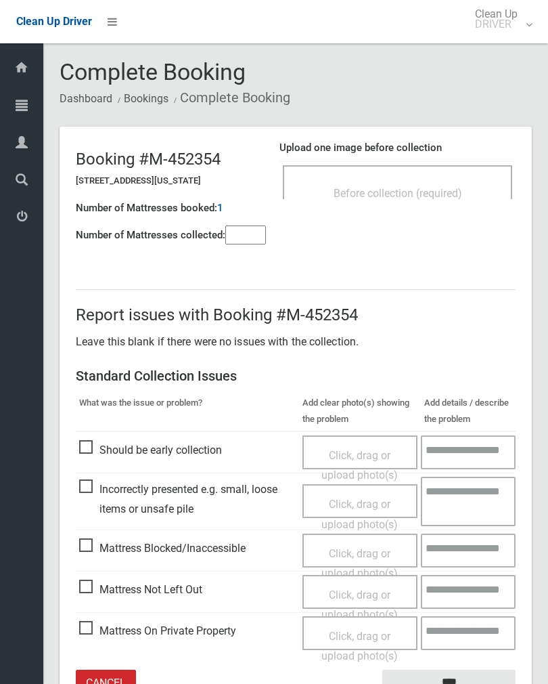
click at [245, 238] on input"] "number" at bounding box center [245, 234] width 41 height 19
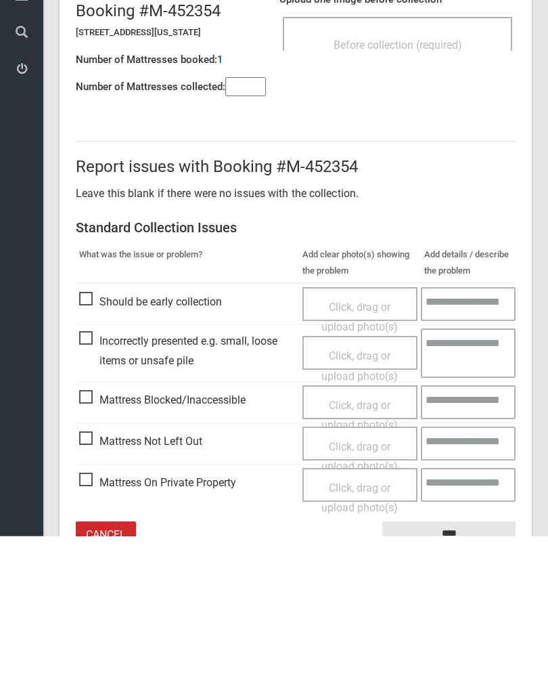
scroll to position [75, 0]
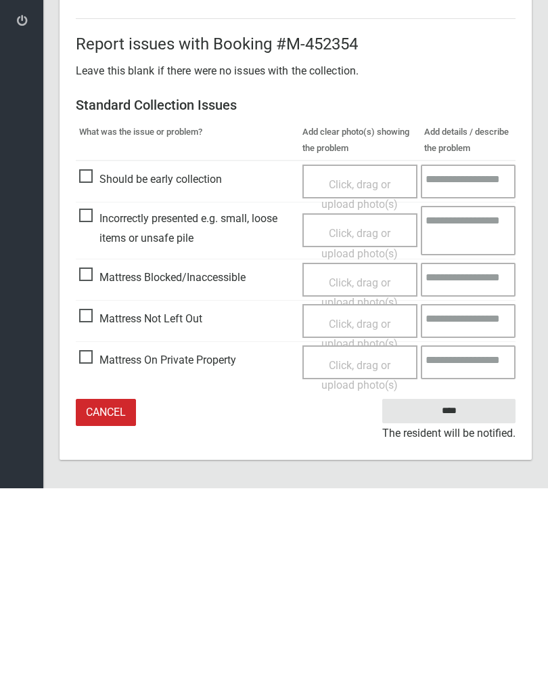
type input"] "*"
click at [354, 513] on span "Click, drag or upload photo(s)" at bounding box center [360, 529] width 76 height 33
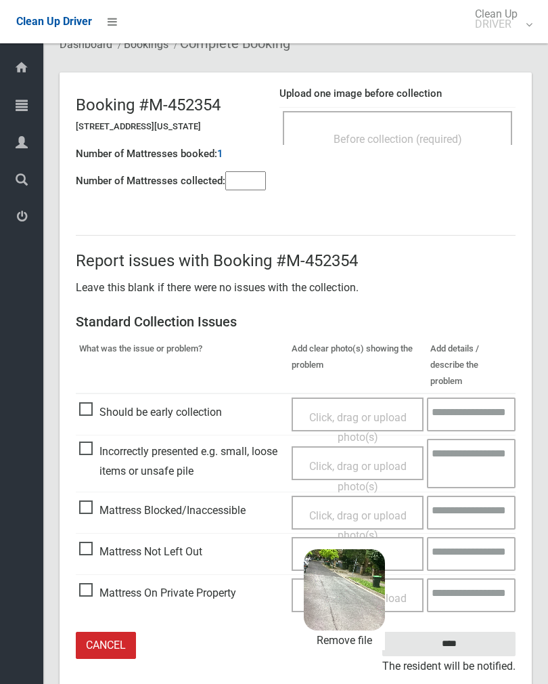
click at [464, 632] on input "****" at bounding box center [448, 644] width 133 height 25
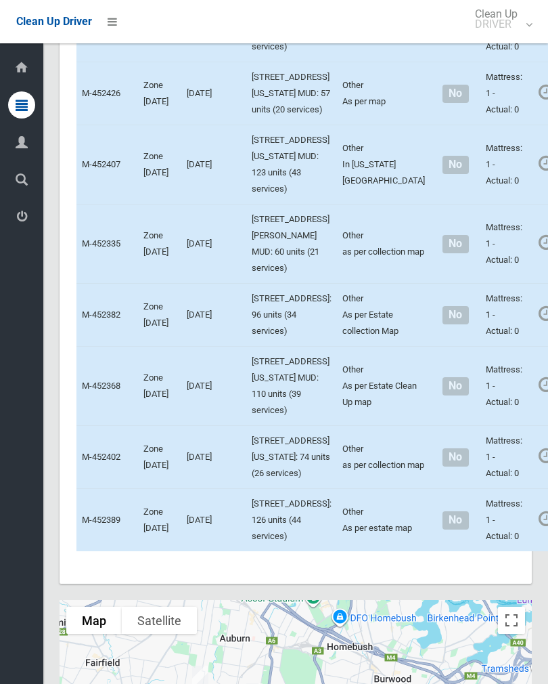
scroll to position [1643, 0]
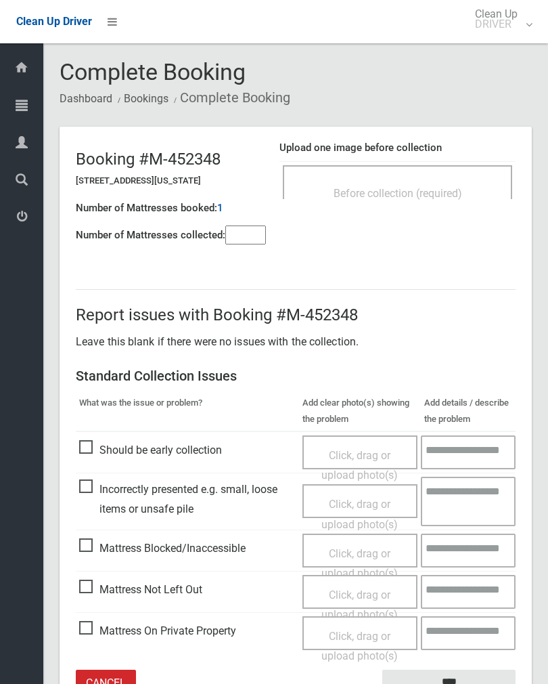
click at [247, 235] on input"] "number" at bounding box center [245, 234] width 41 height 19
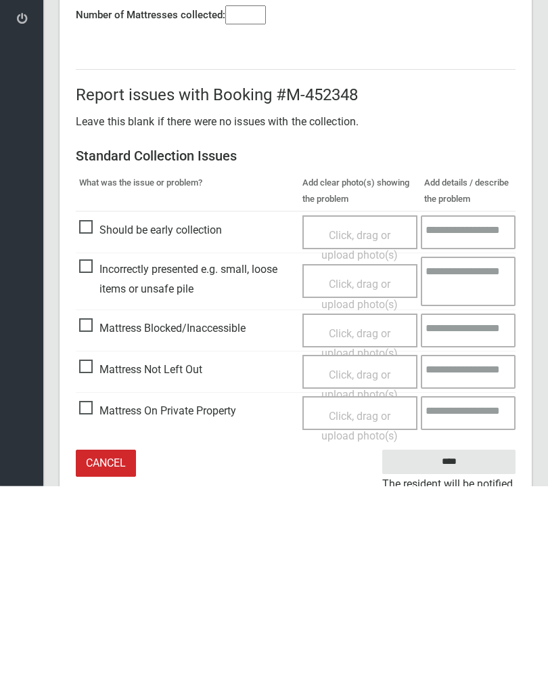
scroll to position [75, 0]
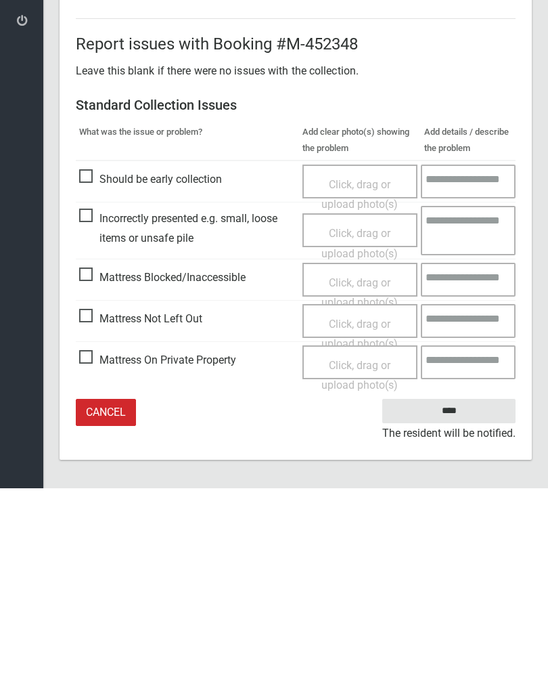
type input"] "*"
click at [355, 513] on span "Click, drag or upload photo(s)" at bounding box center [360, 529] width 76 height 33
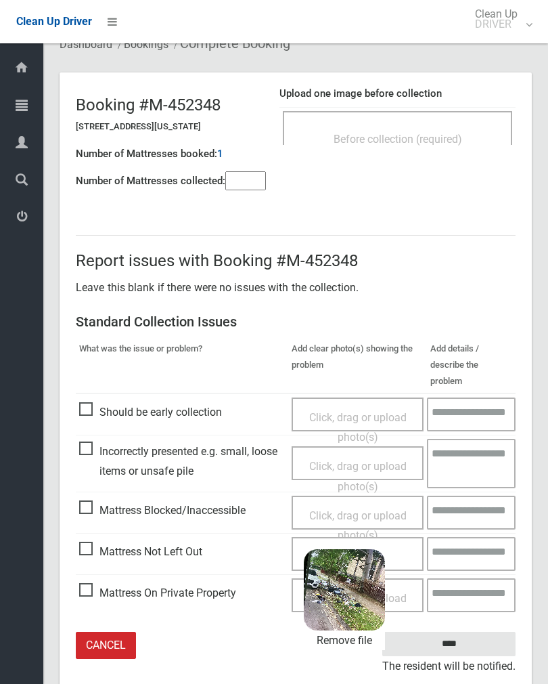
click at [475, 632] on input "****" at bounding box center [448, 644] width 133 height 25
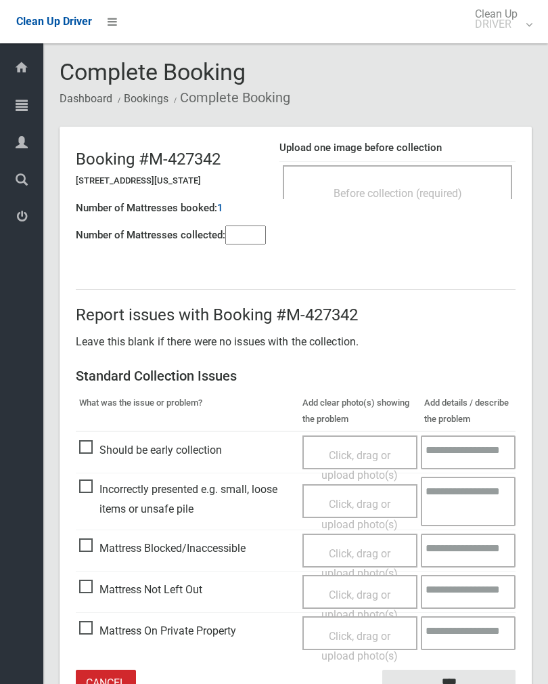
click at [382, 191] on span "Before collection (required)" at bounding box center [398, 193] width 129 height 13
click at [234, 244] on input"] "number" at bounding box center [245, 234] width 41 height 19
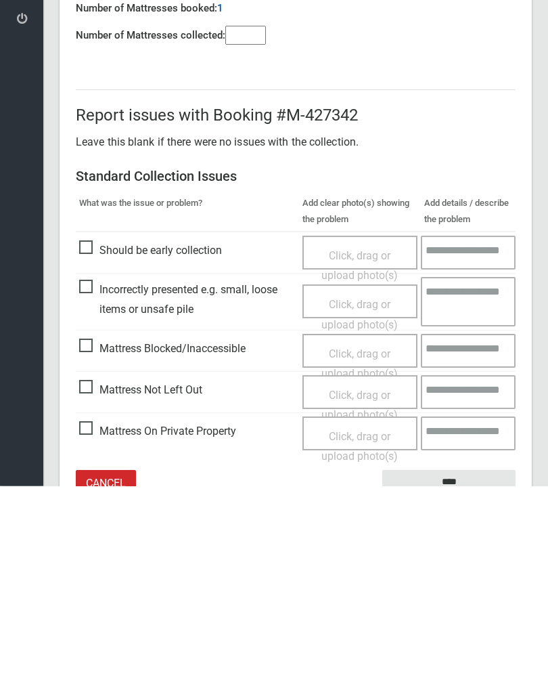
scroll to position [75, 0]
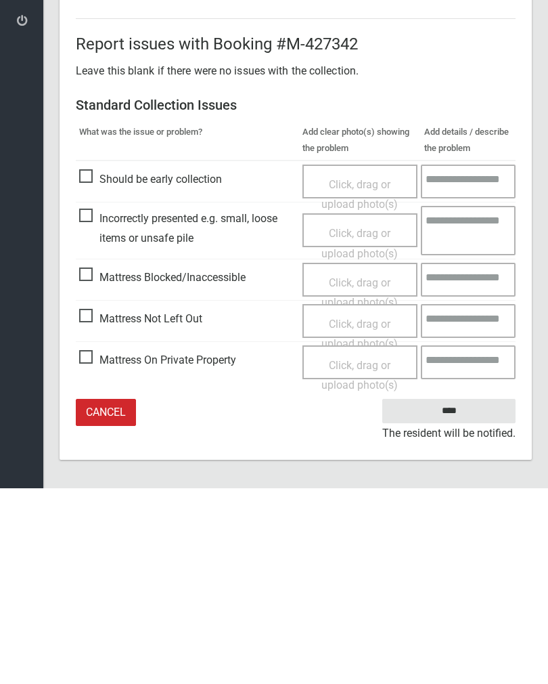
type input"] "*"
click at [359, 513] on span "Click, drag or upload photo(s)" at bounding box center [360, 529] width 76 height 33
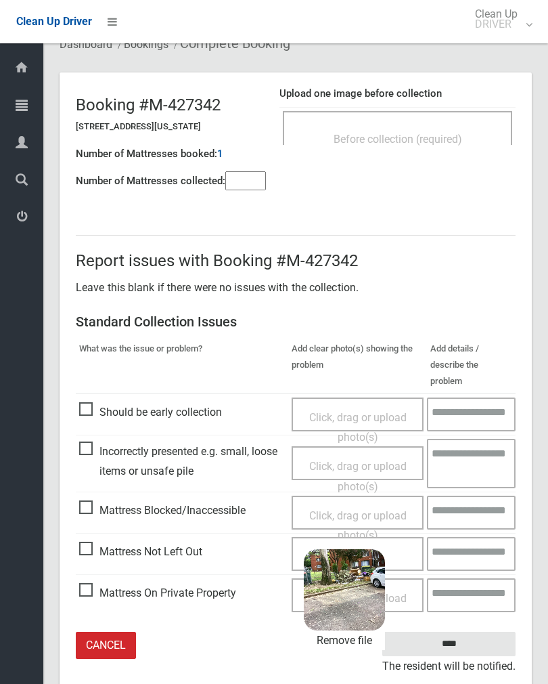
click at [481, 632] on input "****" at bounding box center [448, 644] width 133 height 25
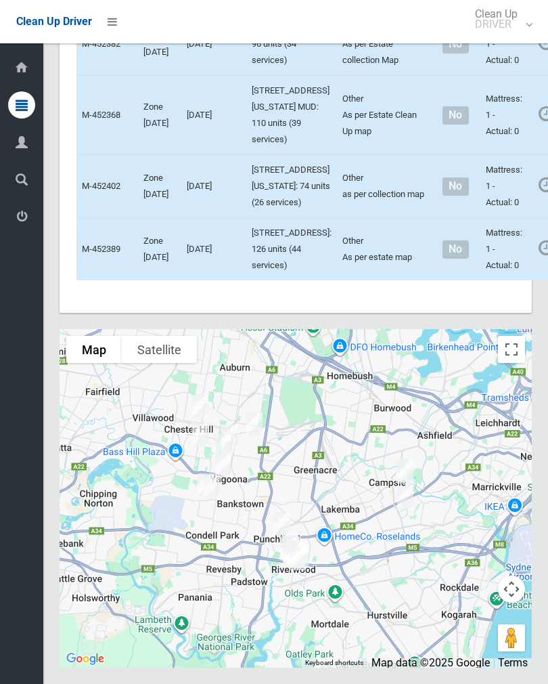
scroll to position [2022, 0]
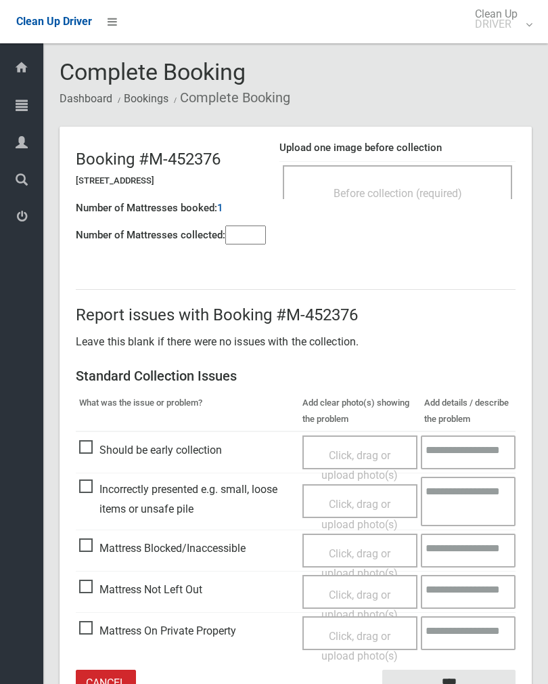
click at [366, 593] on span "Click, drag or upload photo(s)" at bounding box center [360, 604] width 76 height 33
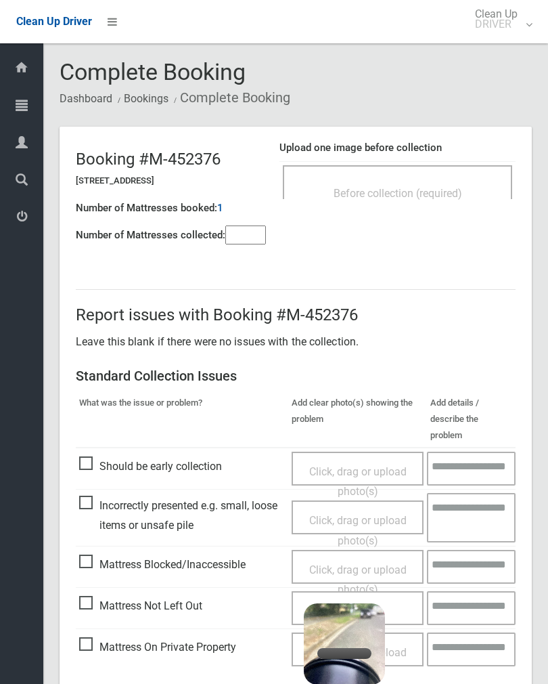
click at [252, 238] on input"] "number" at bounding box center [245, 234] width 41 height 19
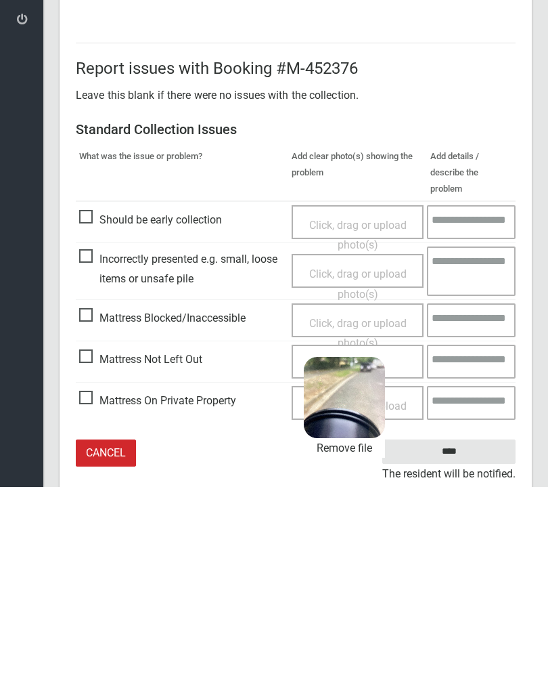
scroll to position [75, 0]
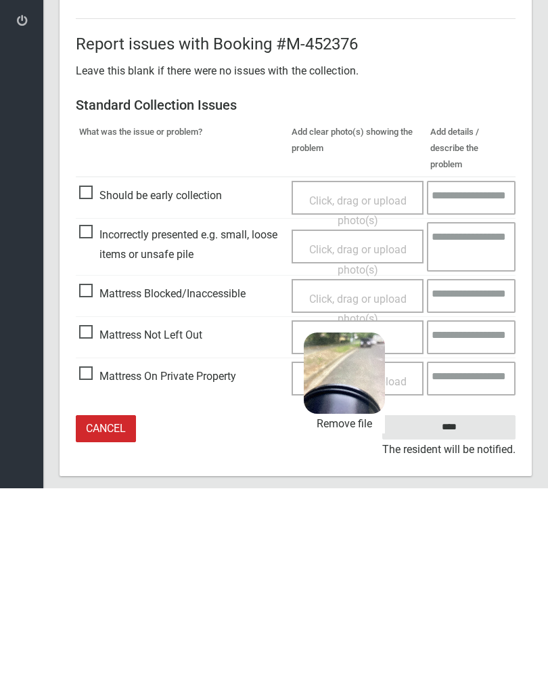
type input"] "*"
click at [471, 611] on input "****" at bounding box center [448, 623] width 133 height 25
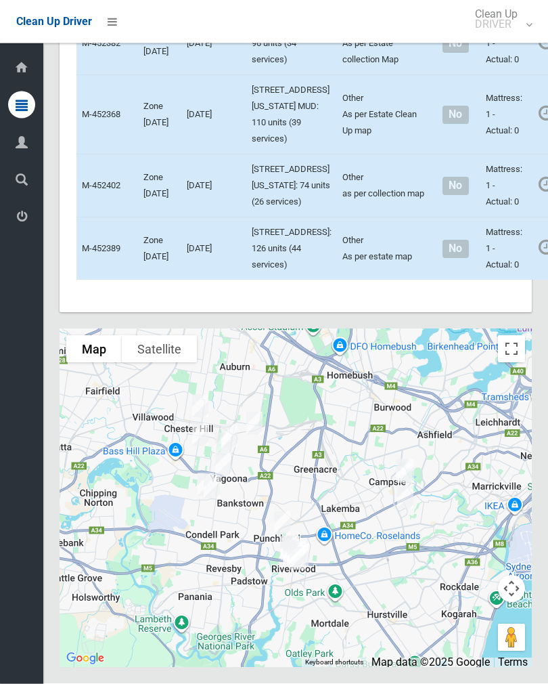
scroll to position [2186, 0]
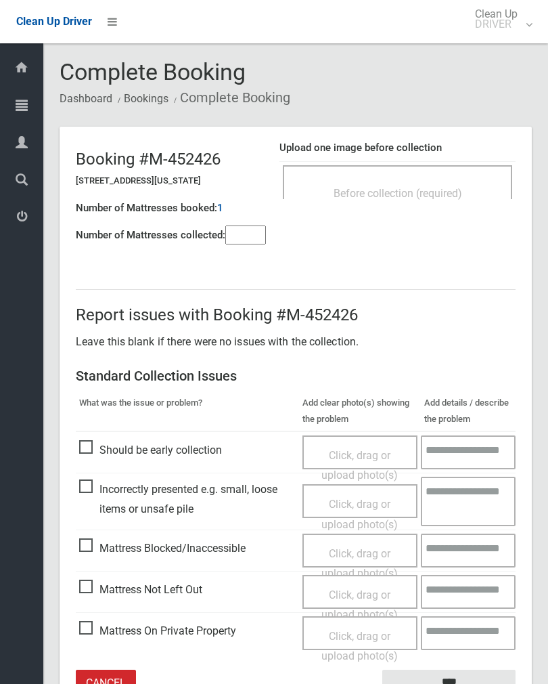
click at [248, 234] on input"] "number" at bounding box center [245, 234] width 41 height 19
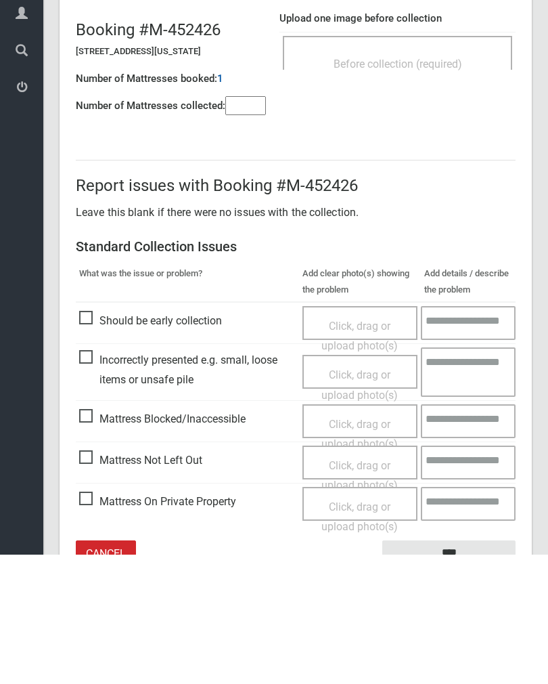
scroll to position [75, 0]
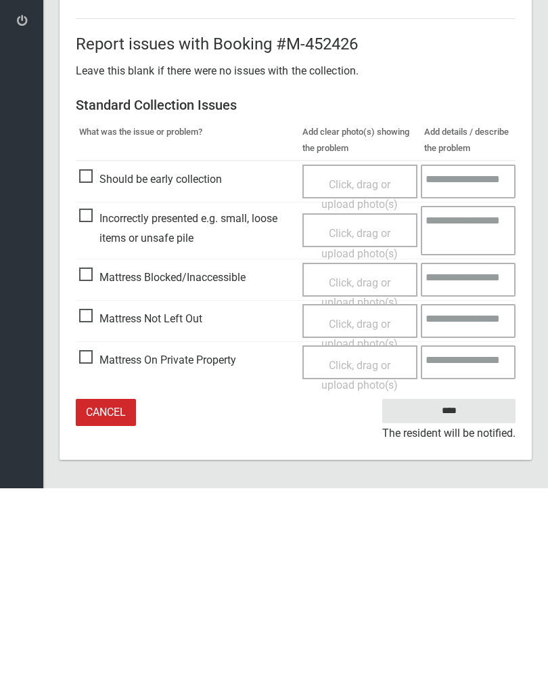
type input"] "*"
click at [368, 513] on span "Click, drag or upload photo(s)" at bounding box center [360, 529] width 76 height 33
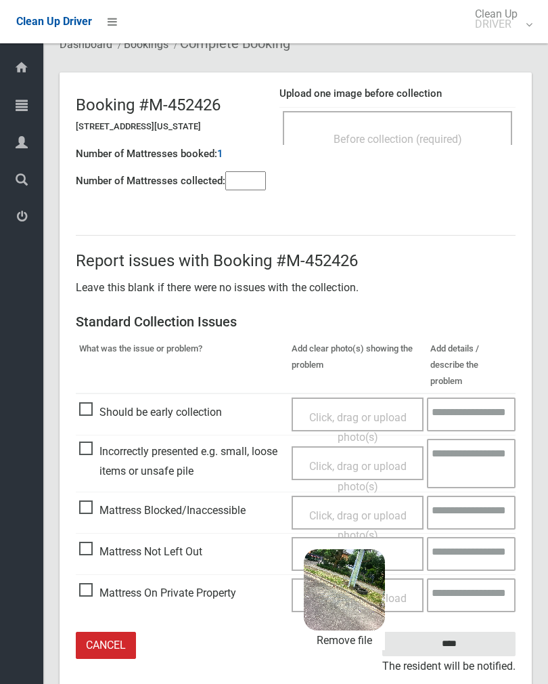
click at [480, 632] on input "****" at bounding box center [448, 644] width 133 height 25
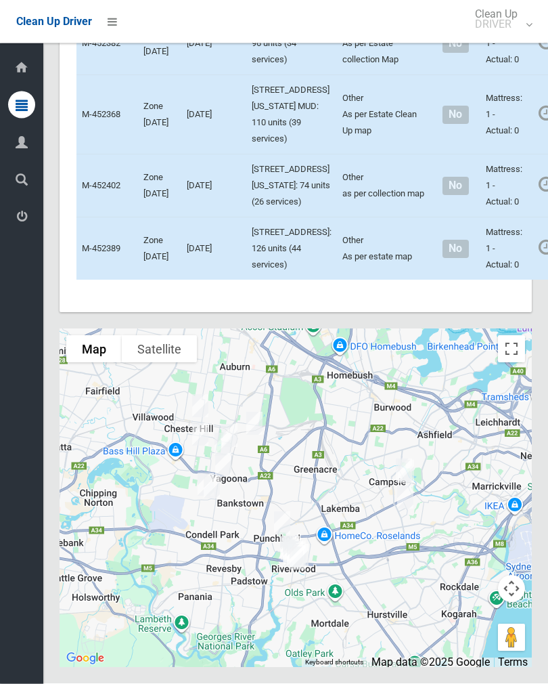
scroll to position [2161, 0]
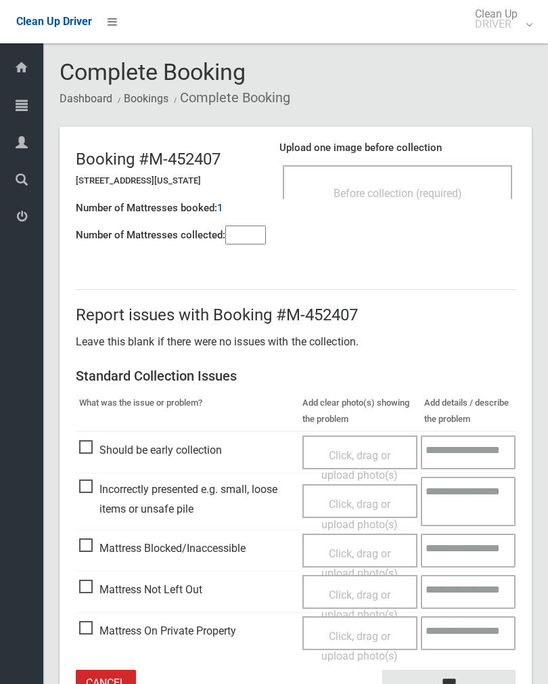
click at [248, 235] on input"] "number" at bounding box center [245, 234] width 41 height 19
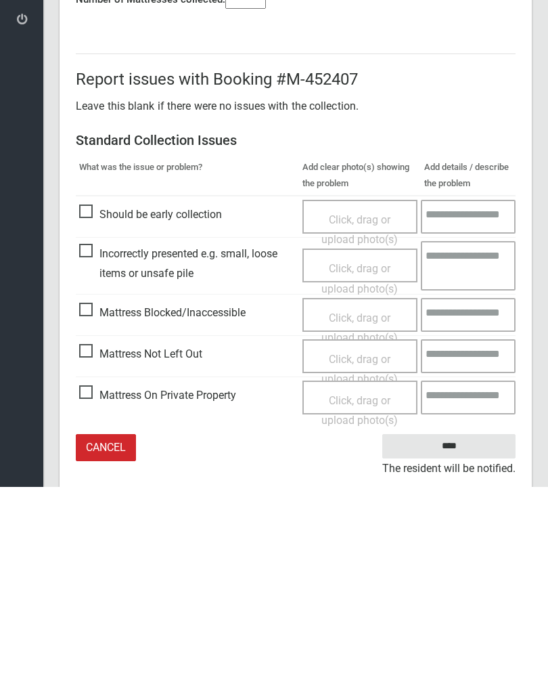
scroll to position [75, 0]
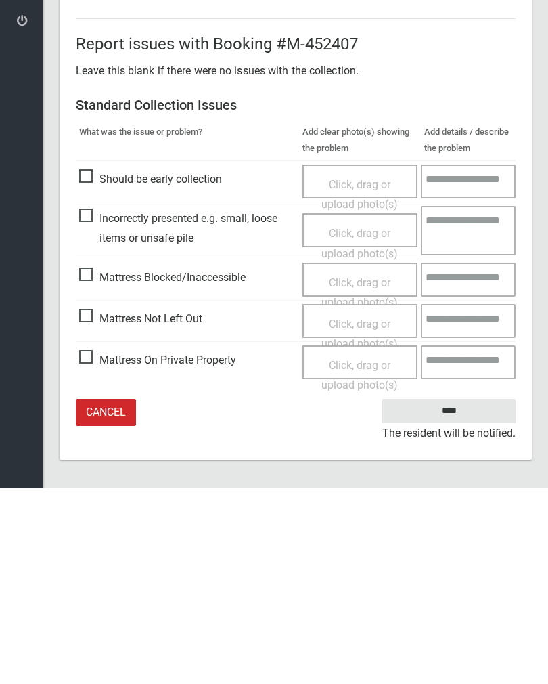
type input"] "*"
click at [367, 510] on div "Click, drag or upload photo(s)" at bounding box center [360, 530] width 95 height 40
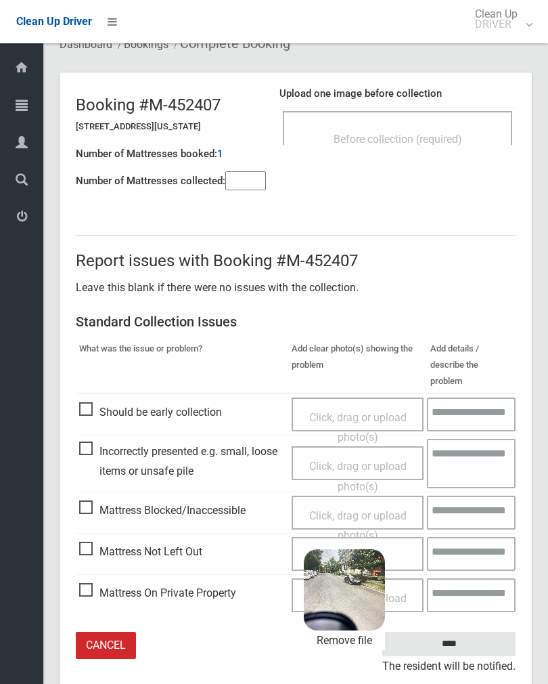
click at [485, 632] on input "****" at bounding box center [448, 644] width 133 height 25
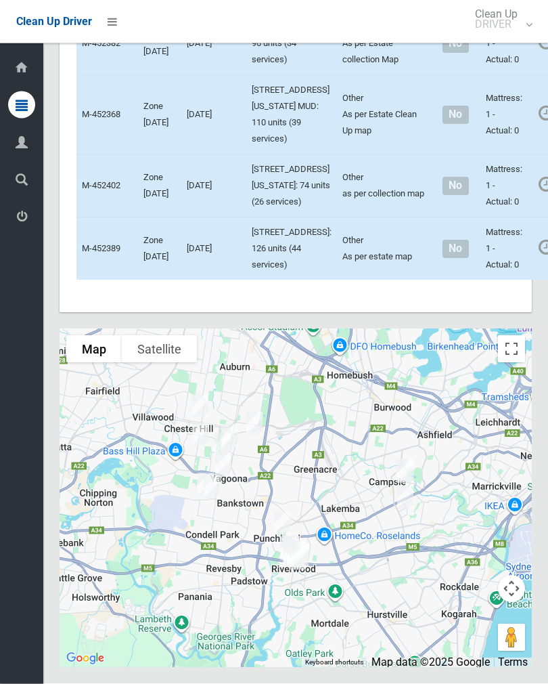
scroll to position [2278, 0]
click at [500, 17] on link "Complete Booking" at bounding box center [553, 3] width 161 height 27
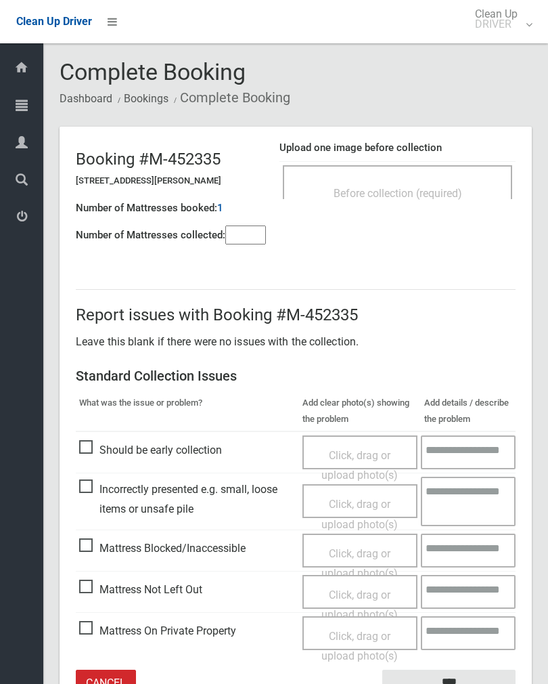
click at [253, 240] on input"] "number" at bounding box center [245, 234] width 41 height 19
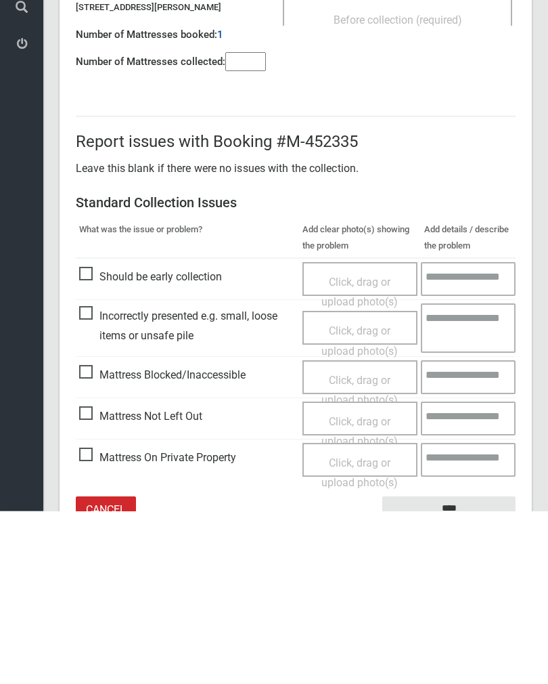
scroll to position [75, 0]
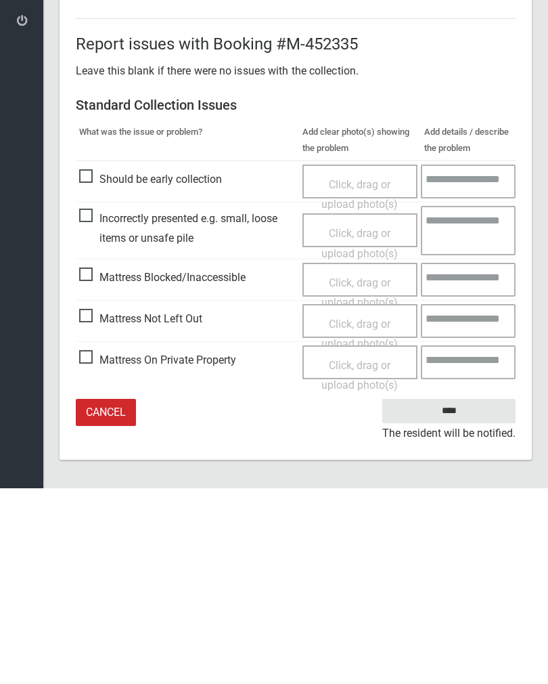
type input"] "*"
click at [370, 513] on span "Click, drag or upload photo(s)" at bounding box center [360, 529] width 76 height 33
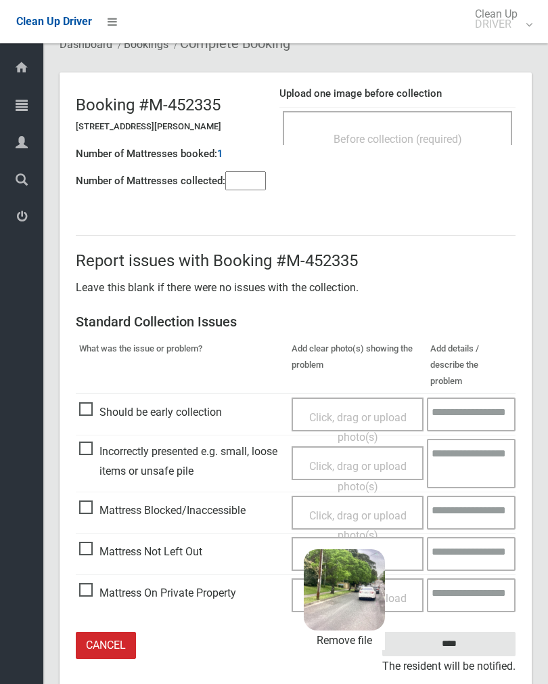
click at [473, 632] on input "****" at bounding box center [448, 644] width 133 height 25
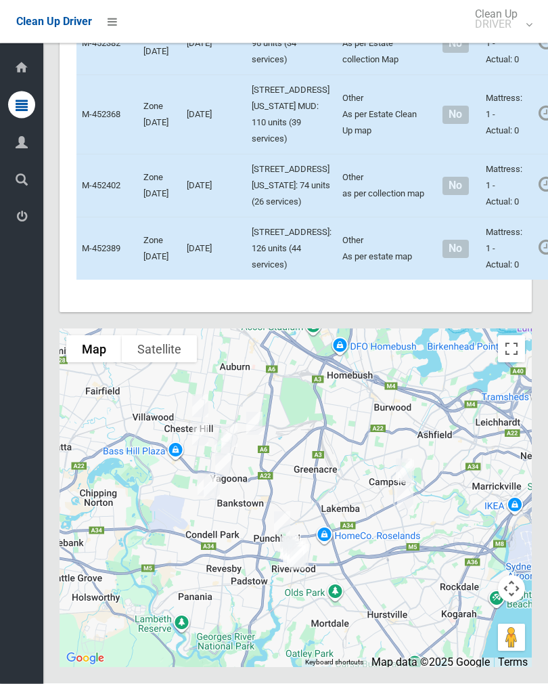
scroll to position [2409, 0]
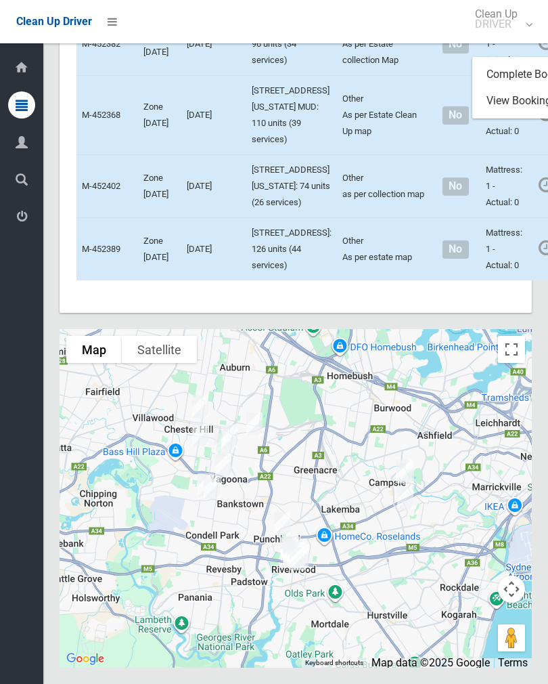
click at [500, 88] on link "Complete Booking" at bounding box center [553, 74] width 161 height 27
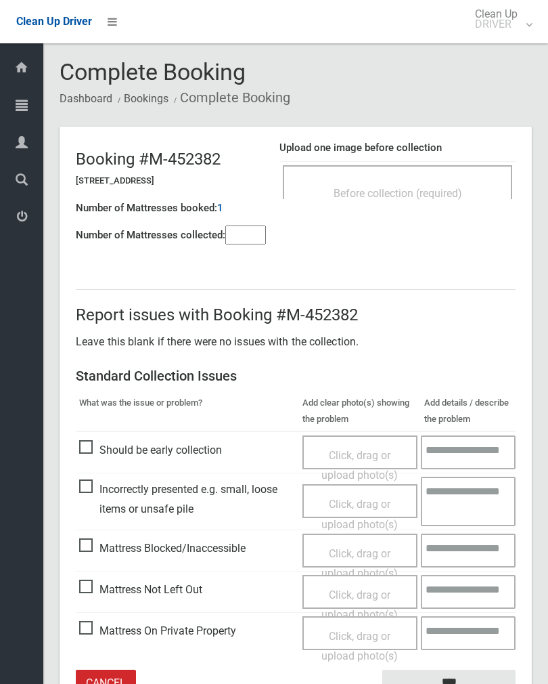
click at [425, 187] on span "Before collection (required)" at bounding box center [398, 193] width 129 height 13
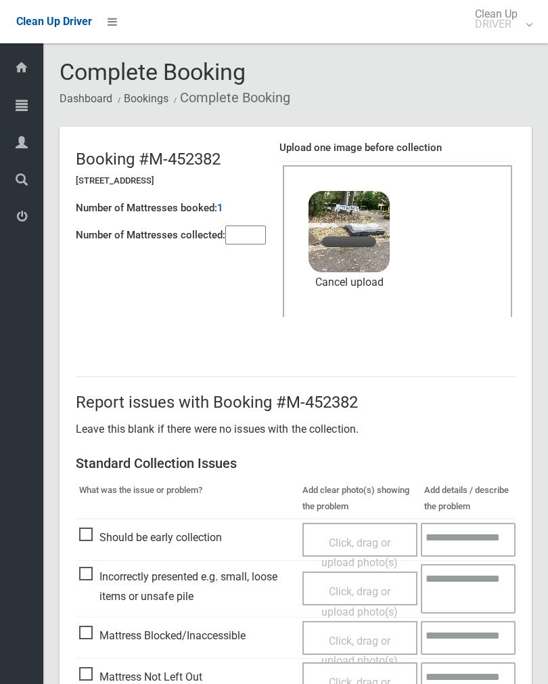
click at [240, 232] on input"] "number" at bounding box center [245, 234] width 41 height 19
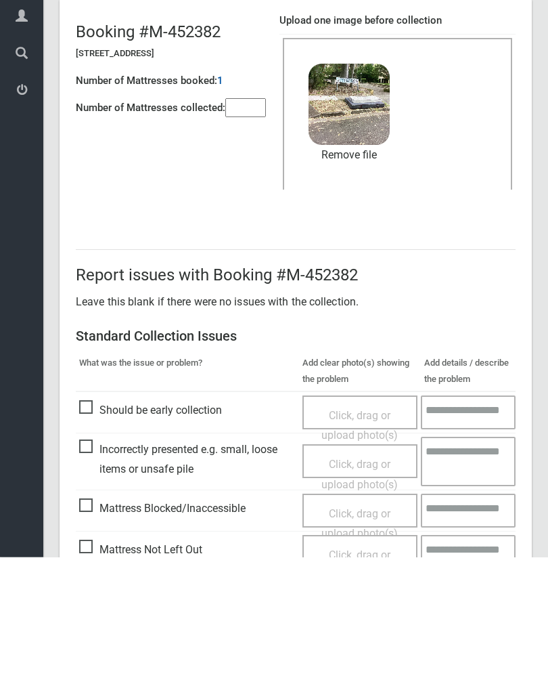
scroll to position [163, 0]
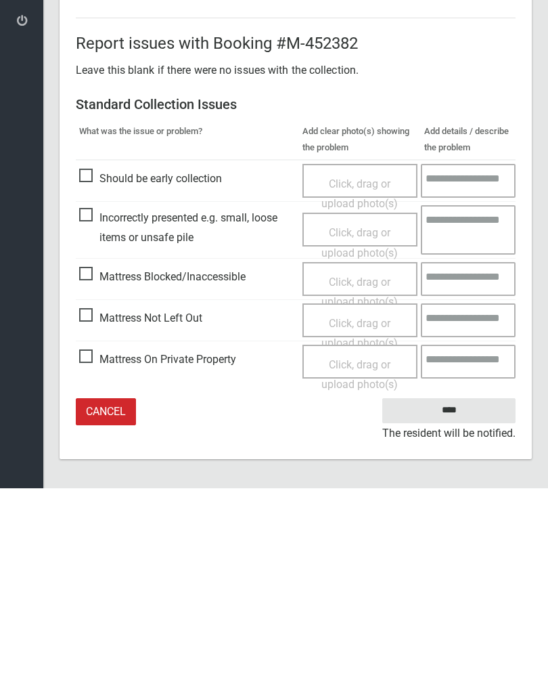
type input"] "*"
click at [461, 594] on input "****" at bounding box center [448, 606] width 133 height 25
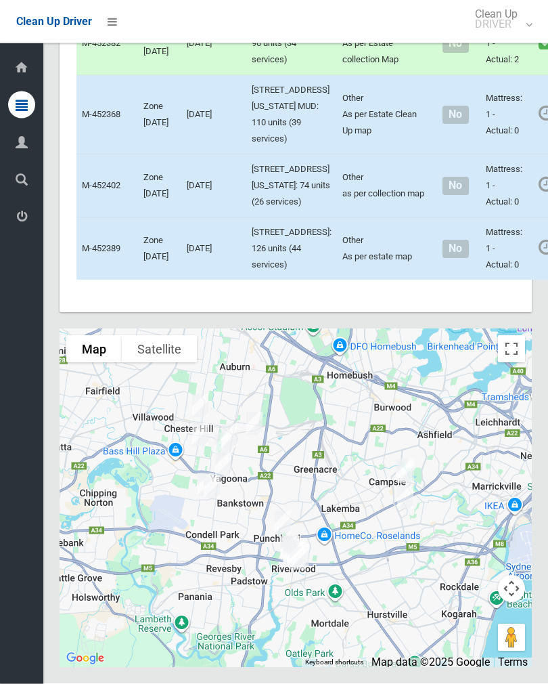
scroll to position [2649, 0]
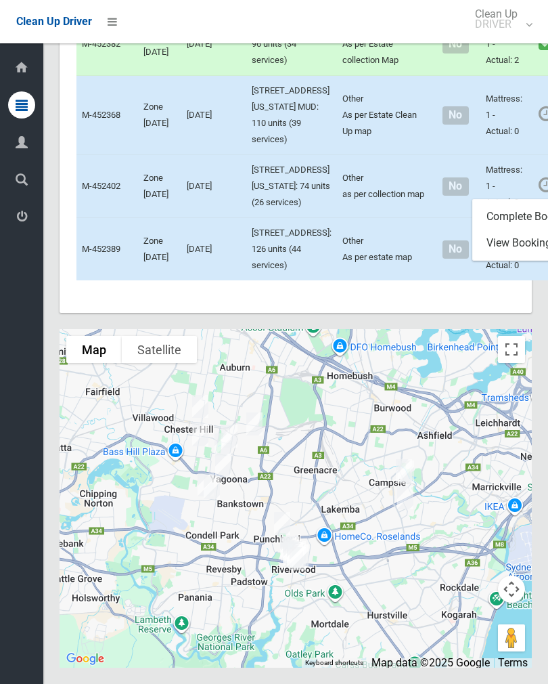
click at [483, 230] on link "Complete Booking" at bounding box center [553, 216] width 161 height 27
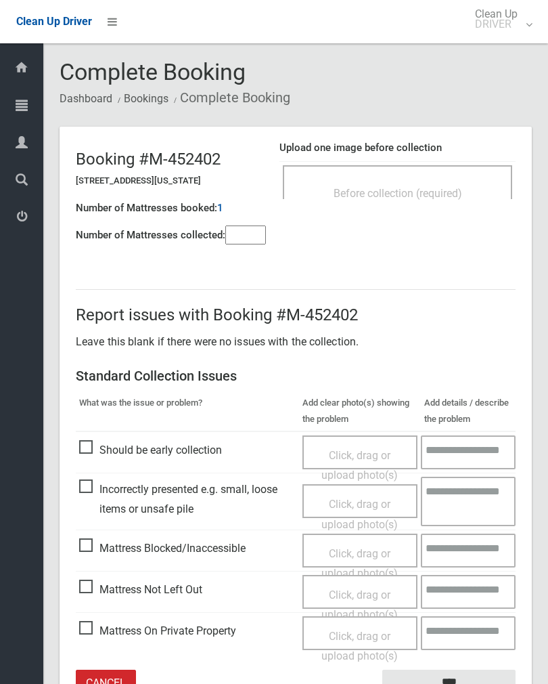
click at [359, 580] on div "Click, drag or upload photo(s)" at bounding box center [361, 592] width 116 height 34
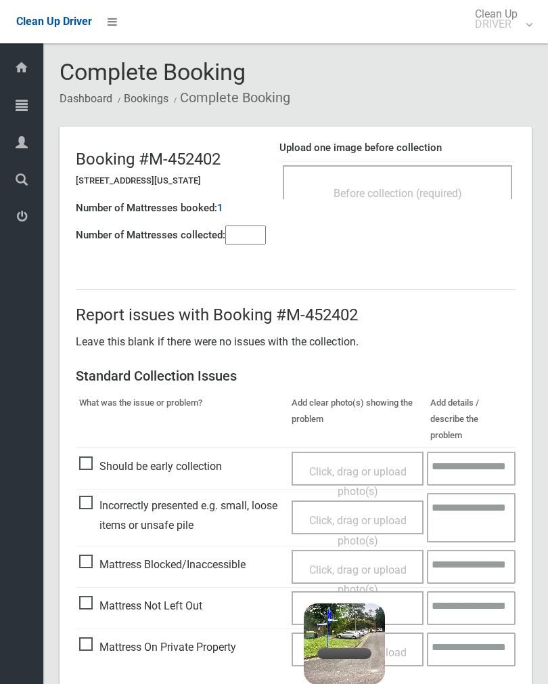
click at [235, 244] on input"] "number" at bounding box center [245, 234] width 41 height 19
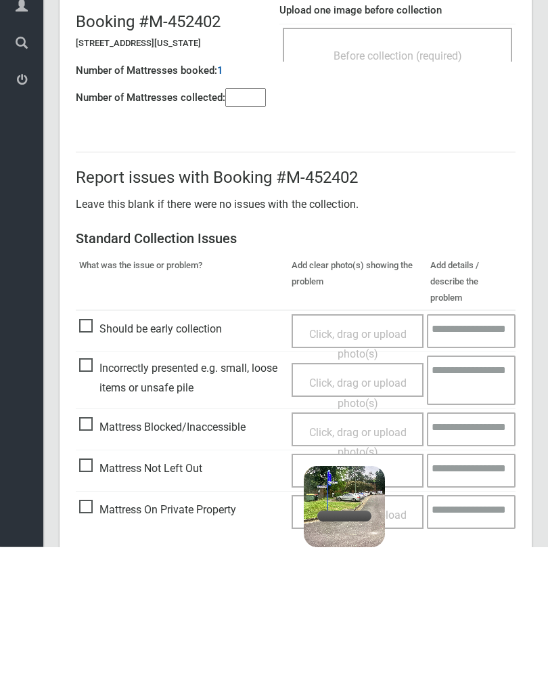
scroll to position [75, 0]
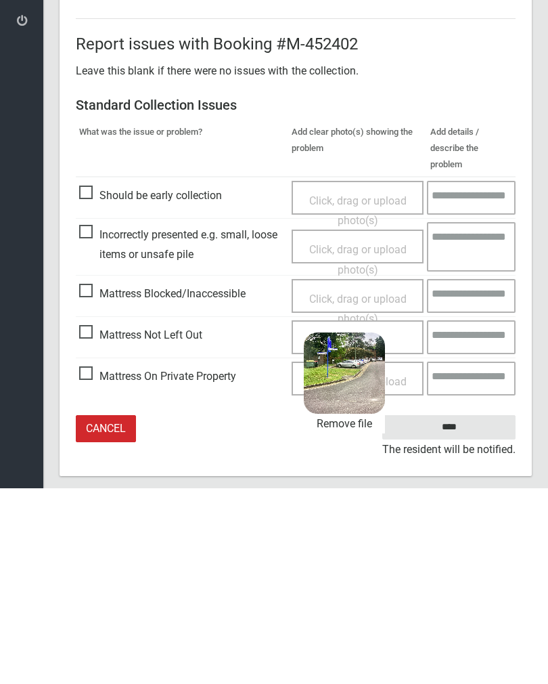
type input"] "*"
click at [463, 611] on input "****" at bounding box center [448, 623] width 133 height 25
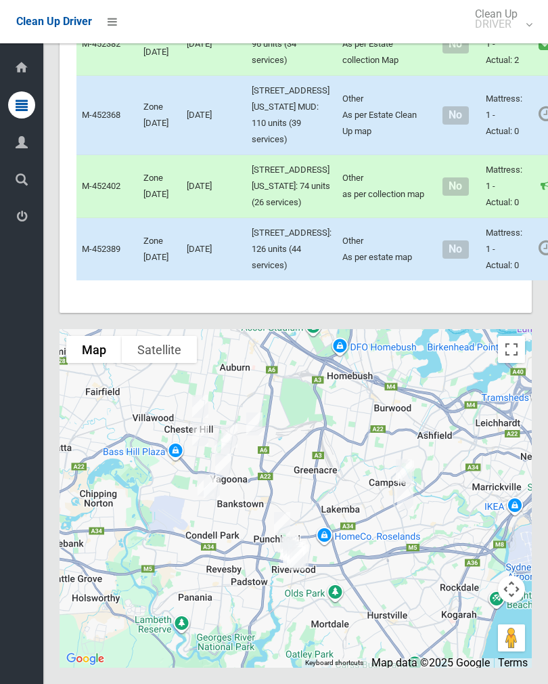
scroll to position [2689, 0]
click at [506, 159] on link "Complete Booking" at bounding box center [553, 145] width 161 height 27
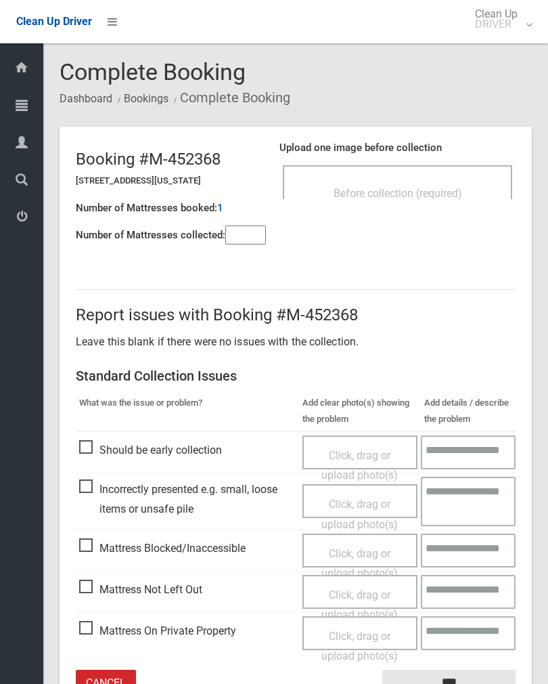
click at [253, 240] on input"] "number" at bounding box center [245, 234] width 41 height 19
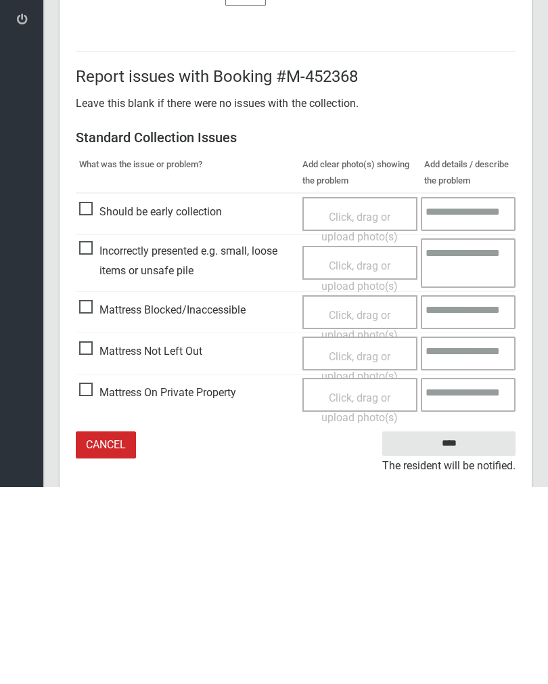
scroll to position [75, 0]
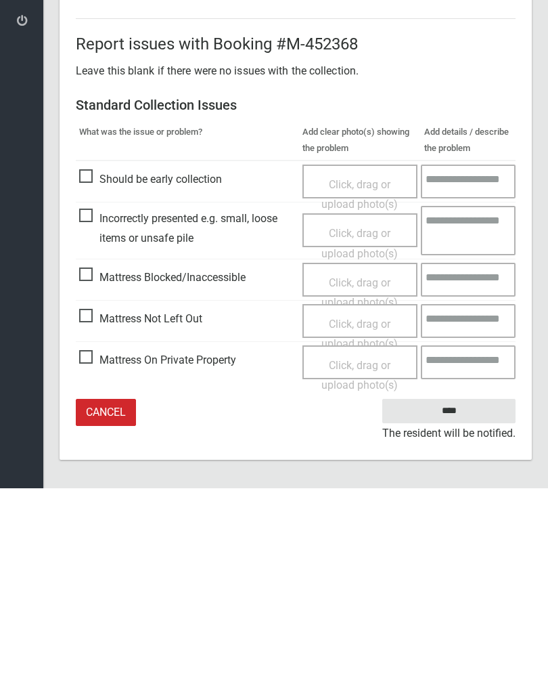
type input"] "*"
click at [361, 513] on span "Click, drag or upload photo(s)" at bounding box center [360, 529] width 76 height 33
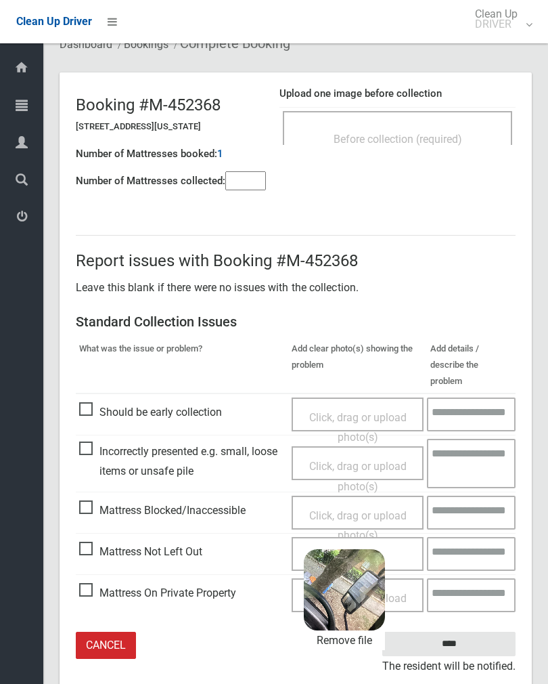
click at [487, 632] on input "****" at bounding box center [448, 644] width 133 height 25
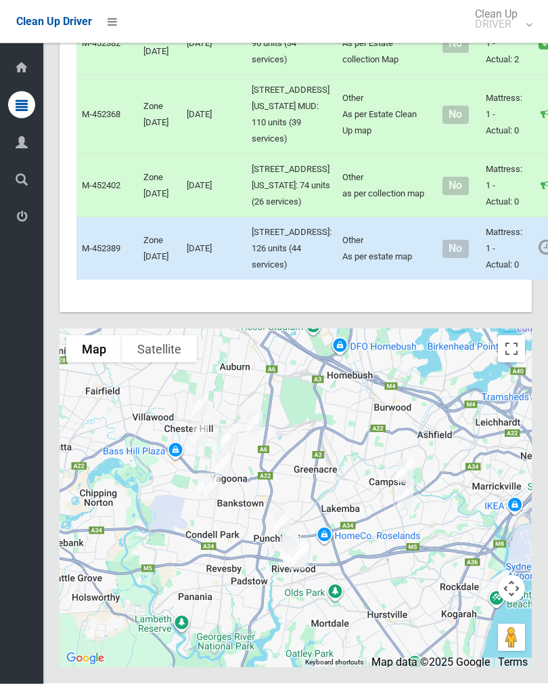
scroll to position [2930, 0]
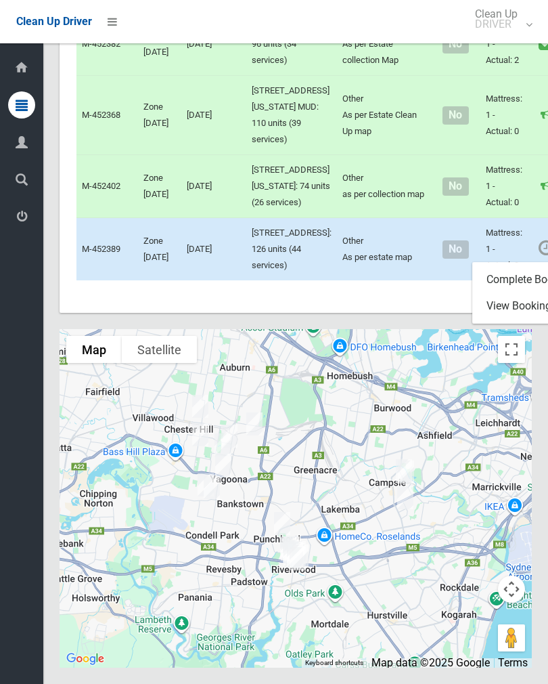
click at [486, 266] on link "Complete Booking" at bounding box center [553, 279] width 161 height 27
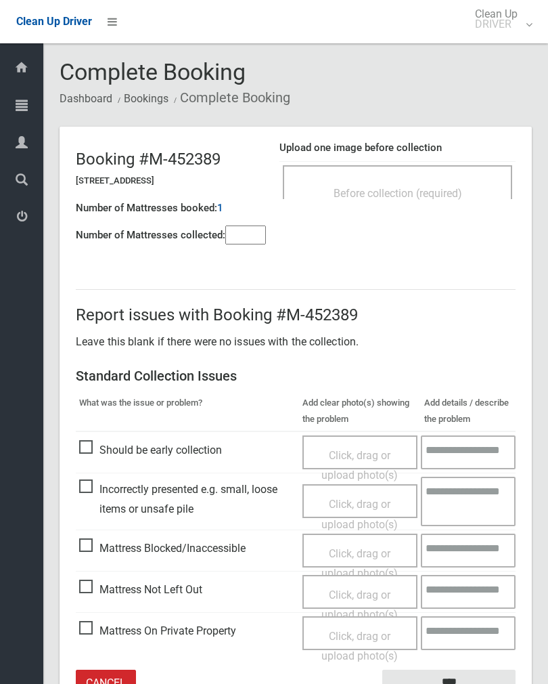
click at [246, 242] on input"] "number" at bounding box center [245, 234] width 41 height 19
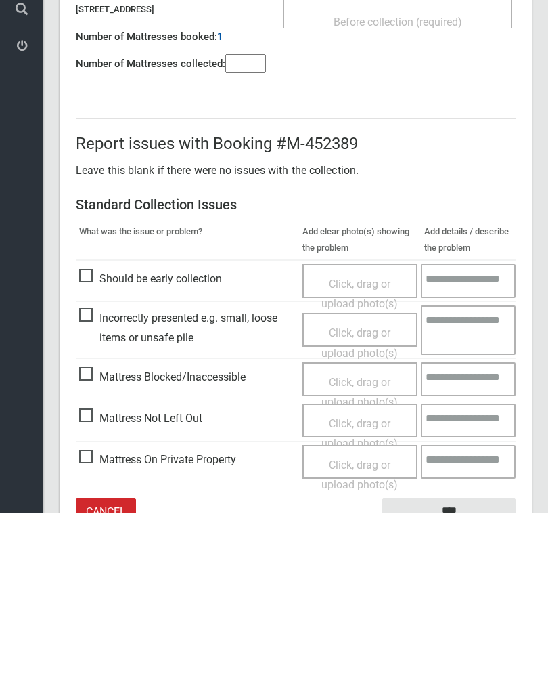
scroll to position [75, 0]
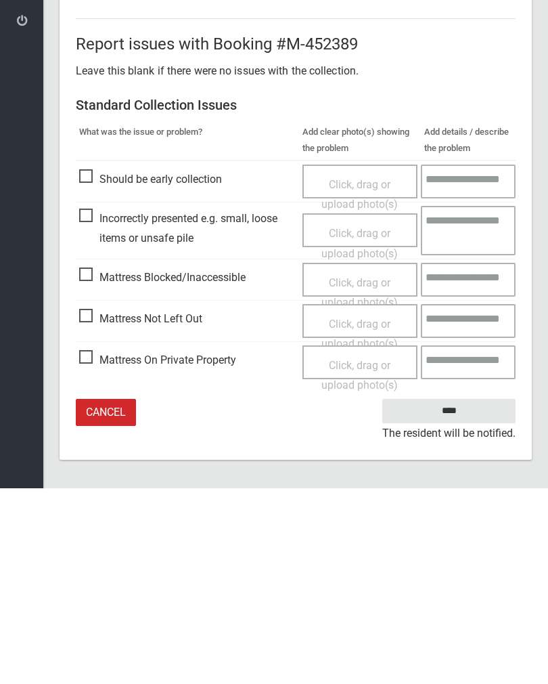
type input"] "*"
click at [360, 513] on span "Click, drag or upload photo(s)" at bounding box center [360, 529] width 76 height 33
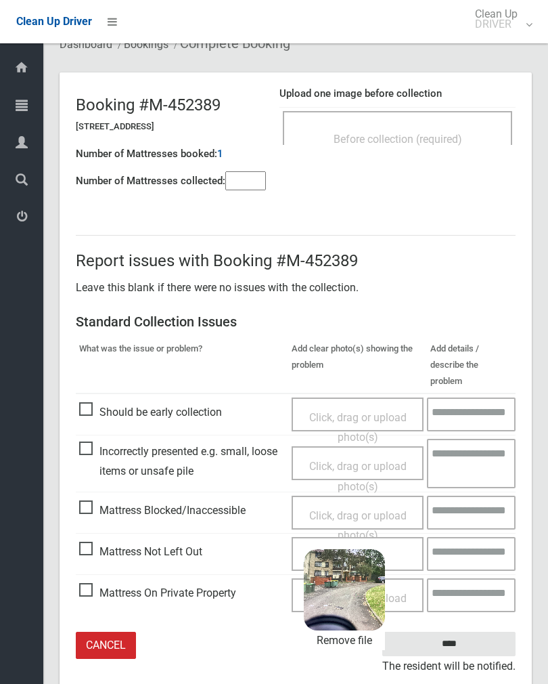
click at [472, 632] on input "****" at bounding box center [448, 644] width 133 height 25
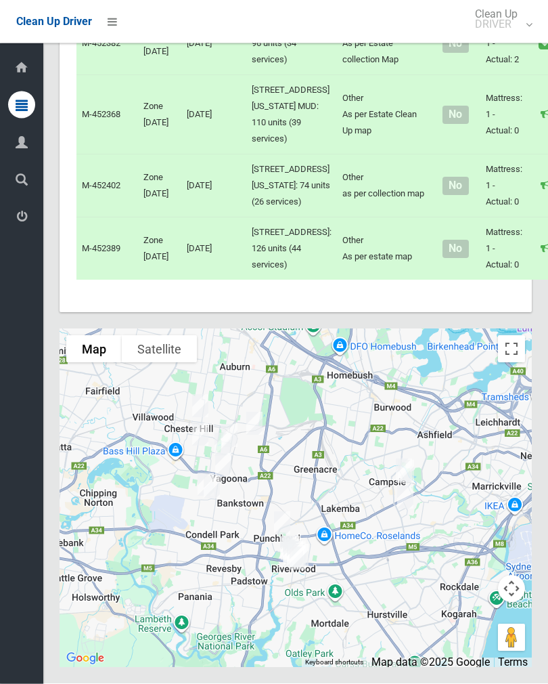
scroll to position [2930, 0]
